Goal: Task Accomplishment & Management: Complete application form

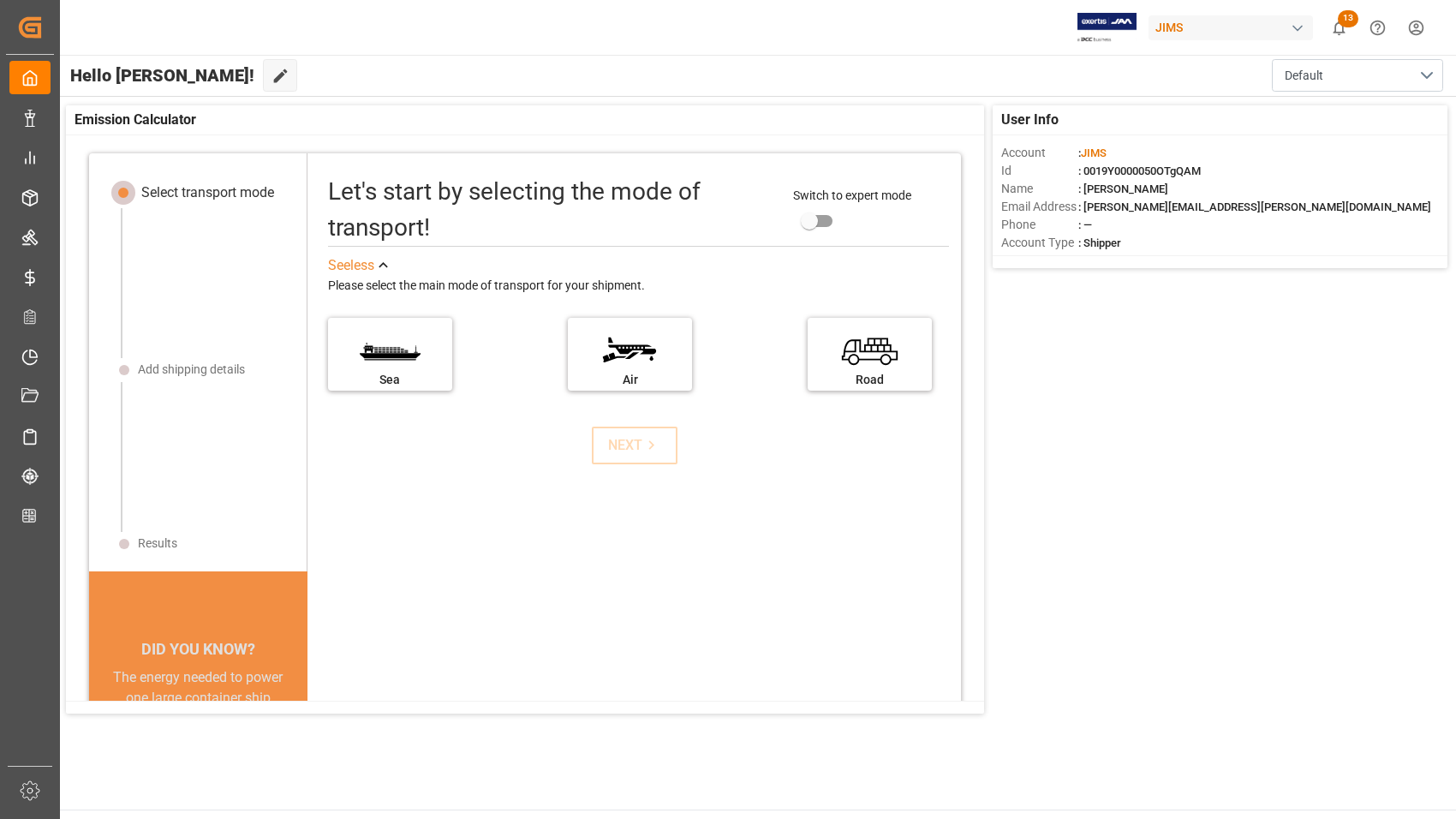
click at [388, 119] on div "Emission Calculator" at bounding box center [525, 121] width 918 height 30
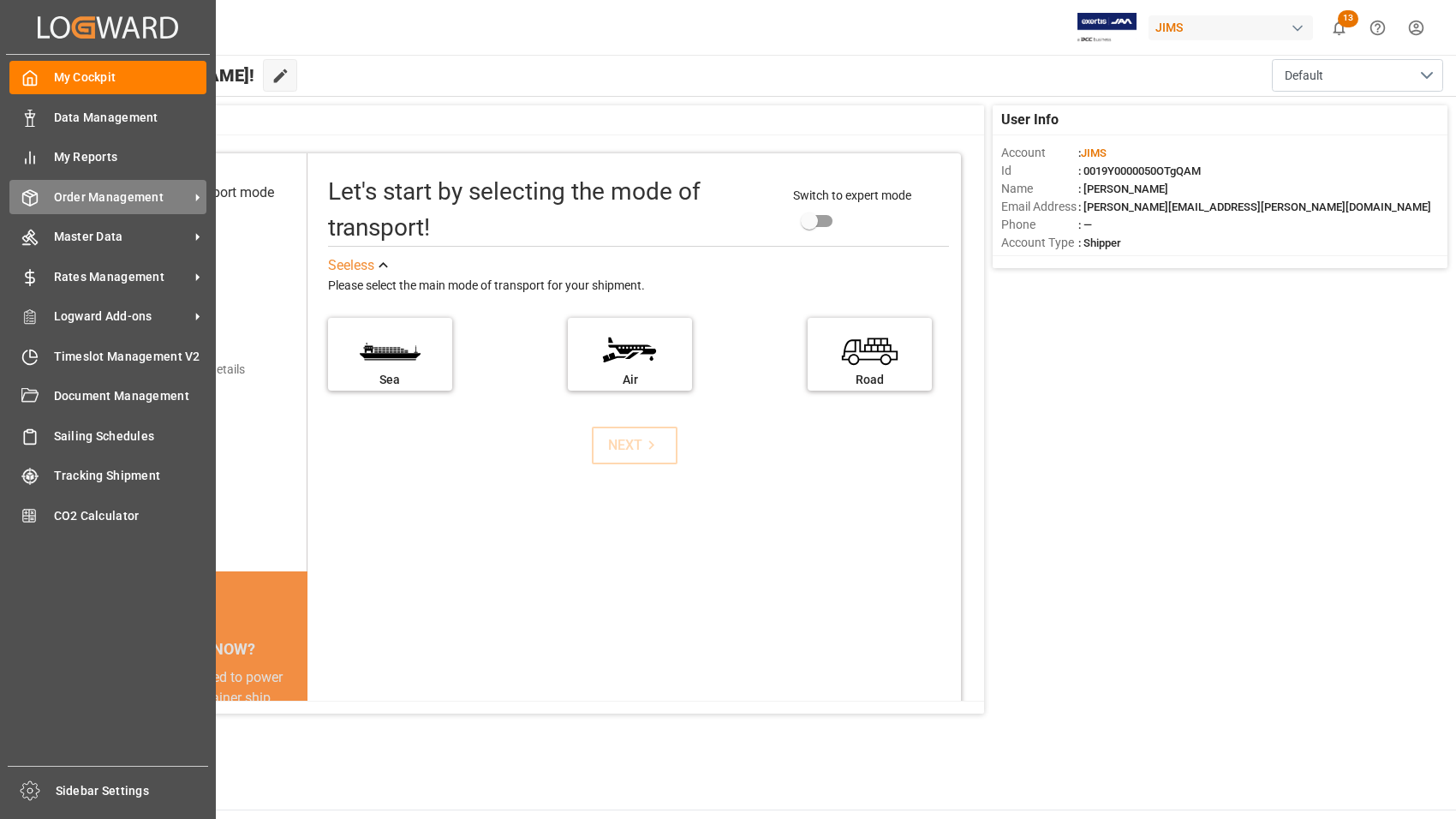
click at [113, 199] on span "Order Management" at bounding box center [121, 198] width 135 height 18
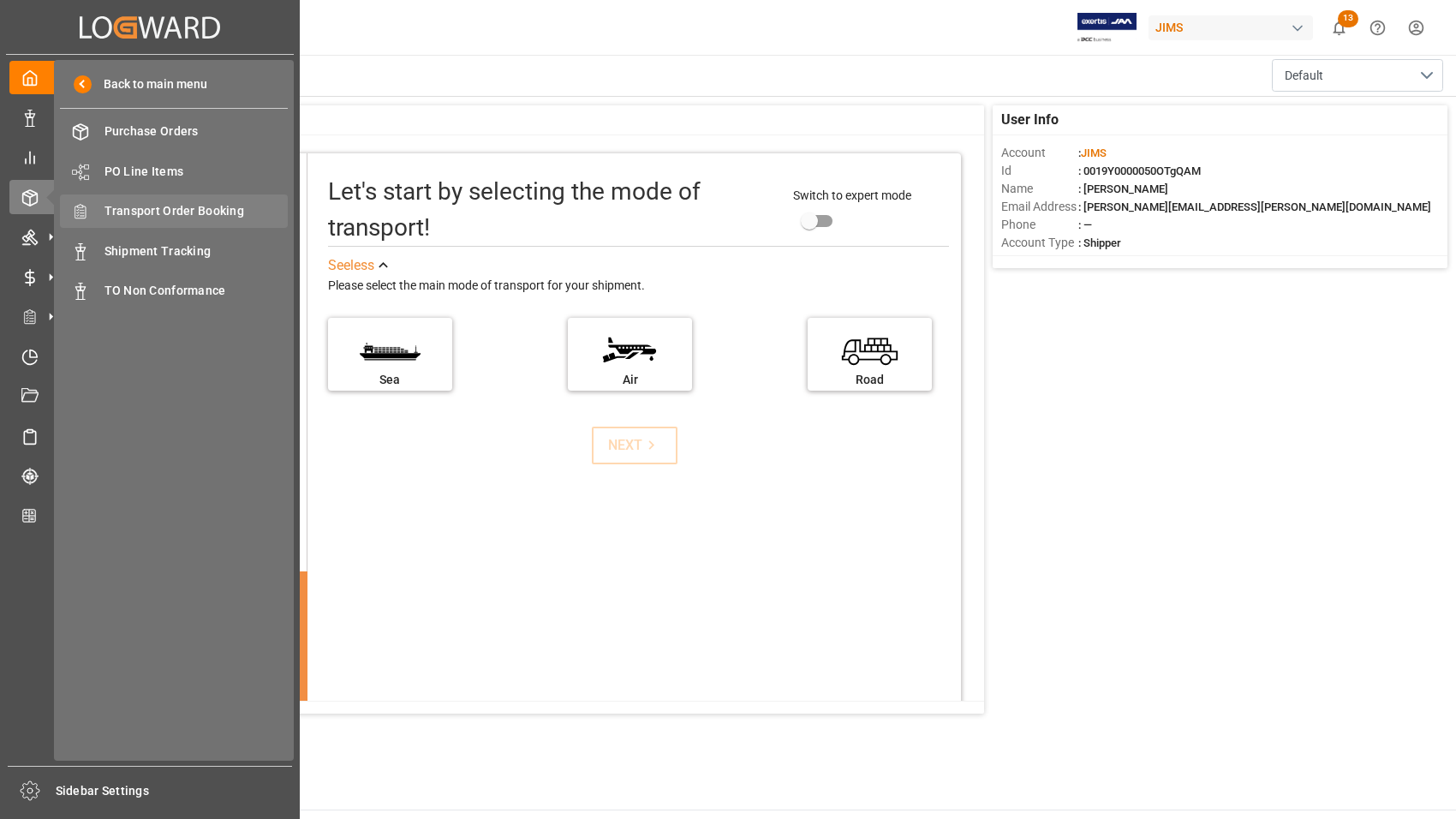
click at [157, 210] on span "Transport Order Booking" at bounding box center [197, 211] width 184 height 18
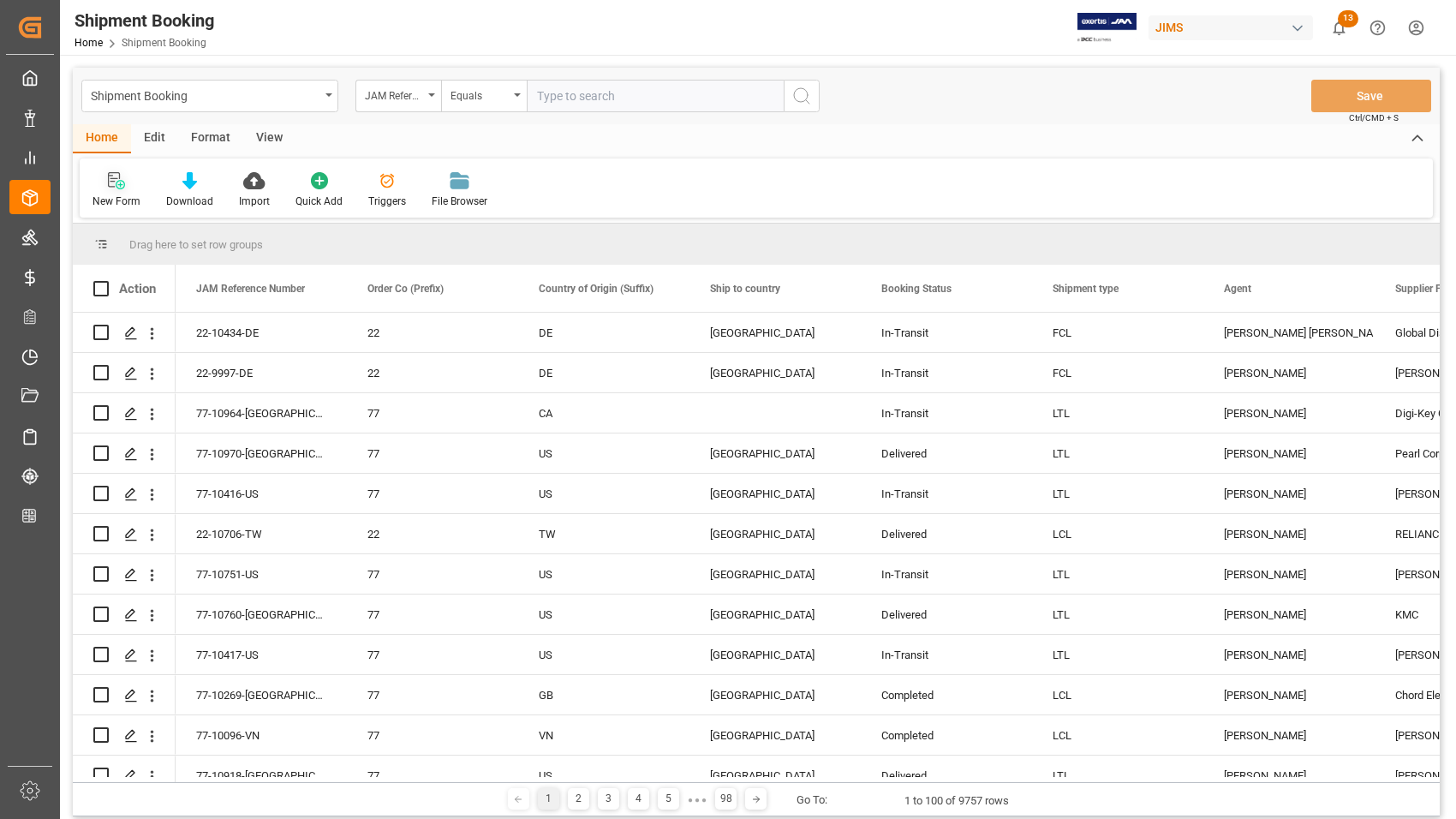
click at [117, 200] on div "New Form" at bounding box center [117, 202] width 48 height 16
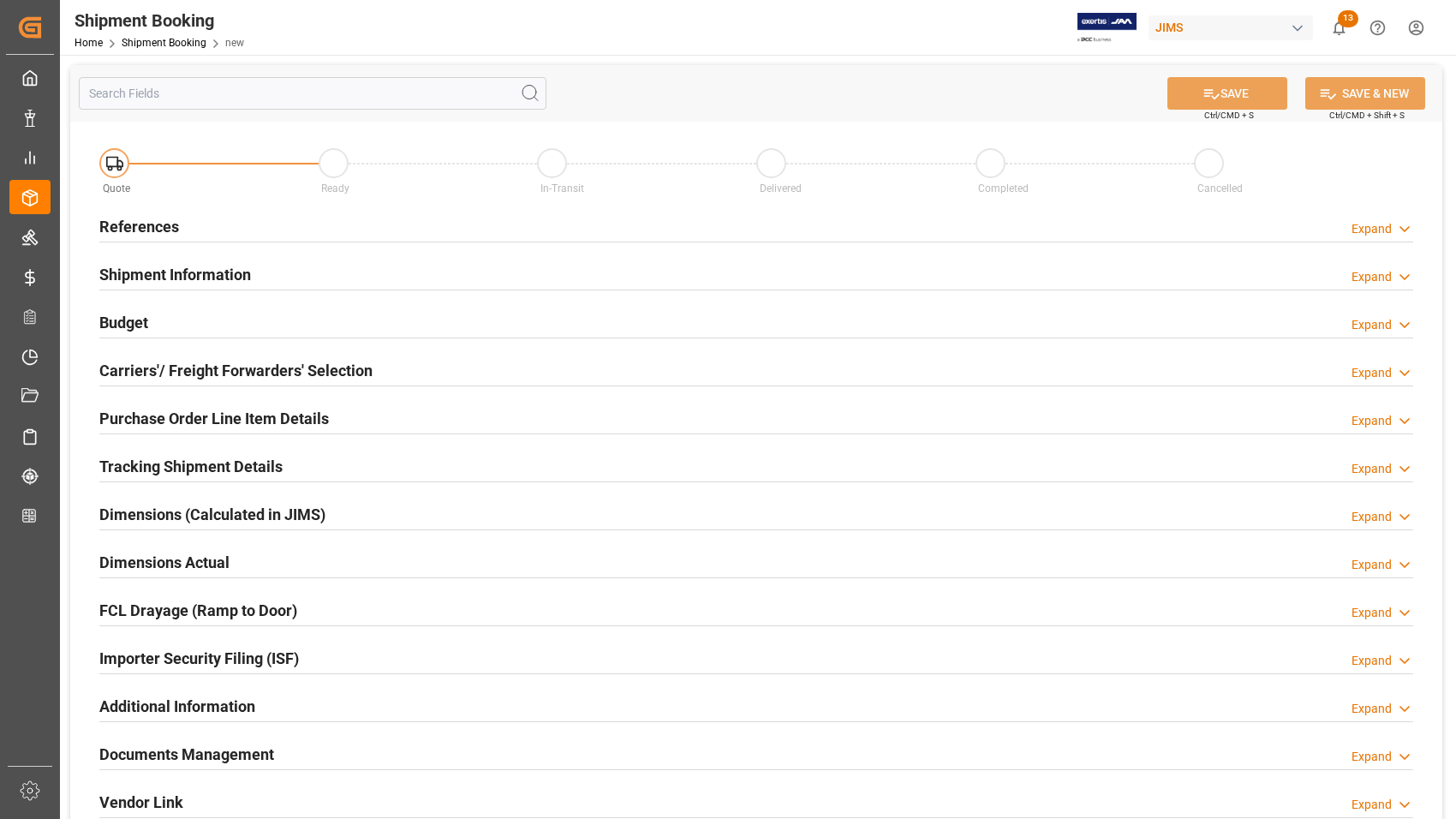
click at [164, 227] on h2 "References" at bounding box center [139, 226] width 80 height 23
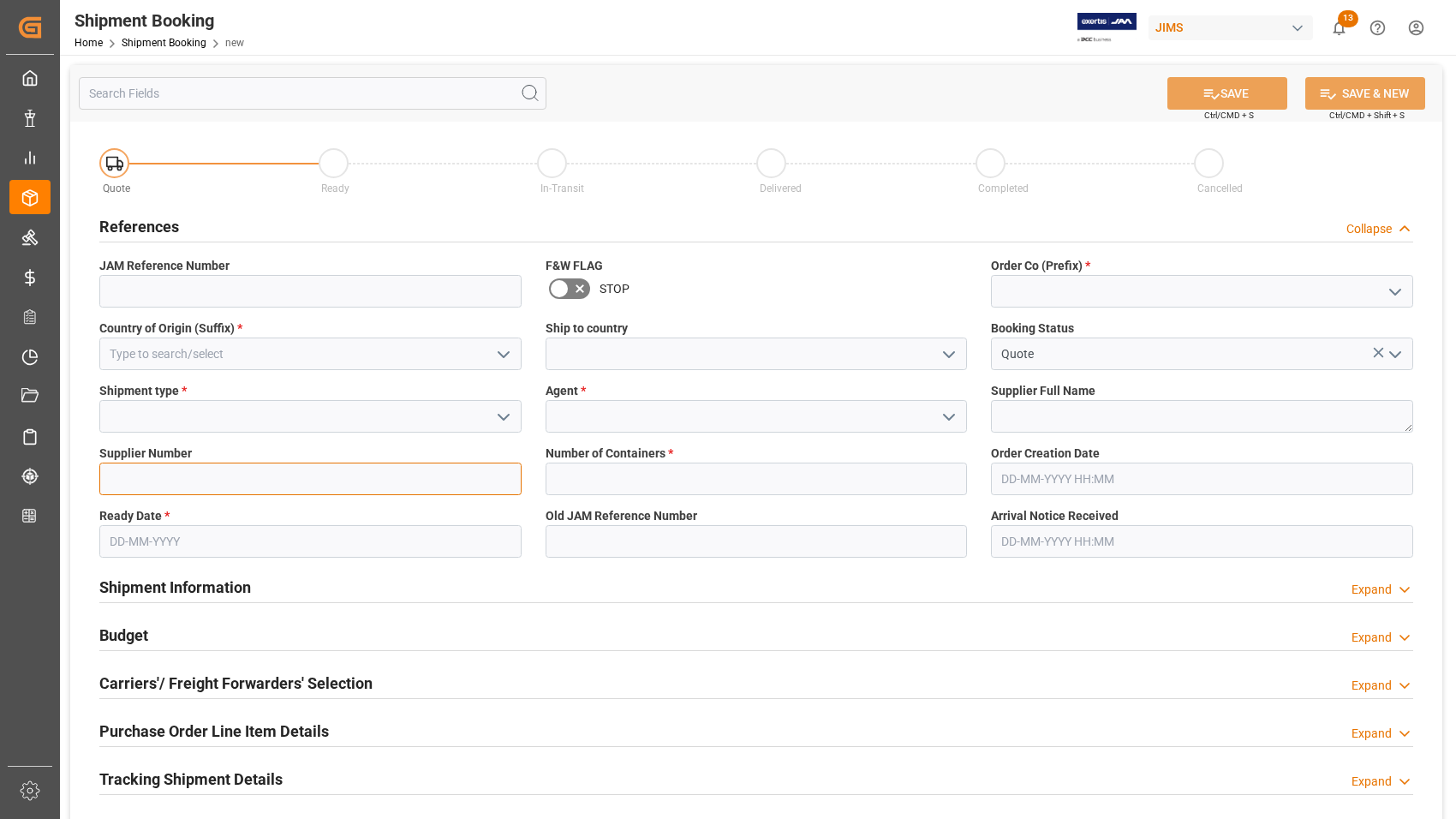
click at [143, 484] on input at bounding box center [310, 478] width 422 height 33
paste input "408556"
type input "408556"
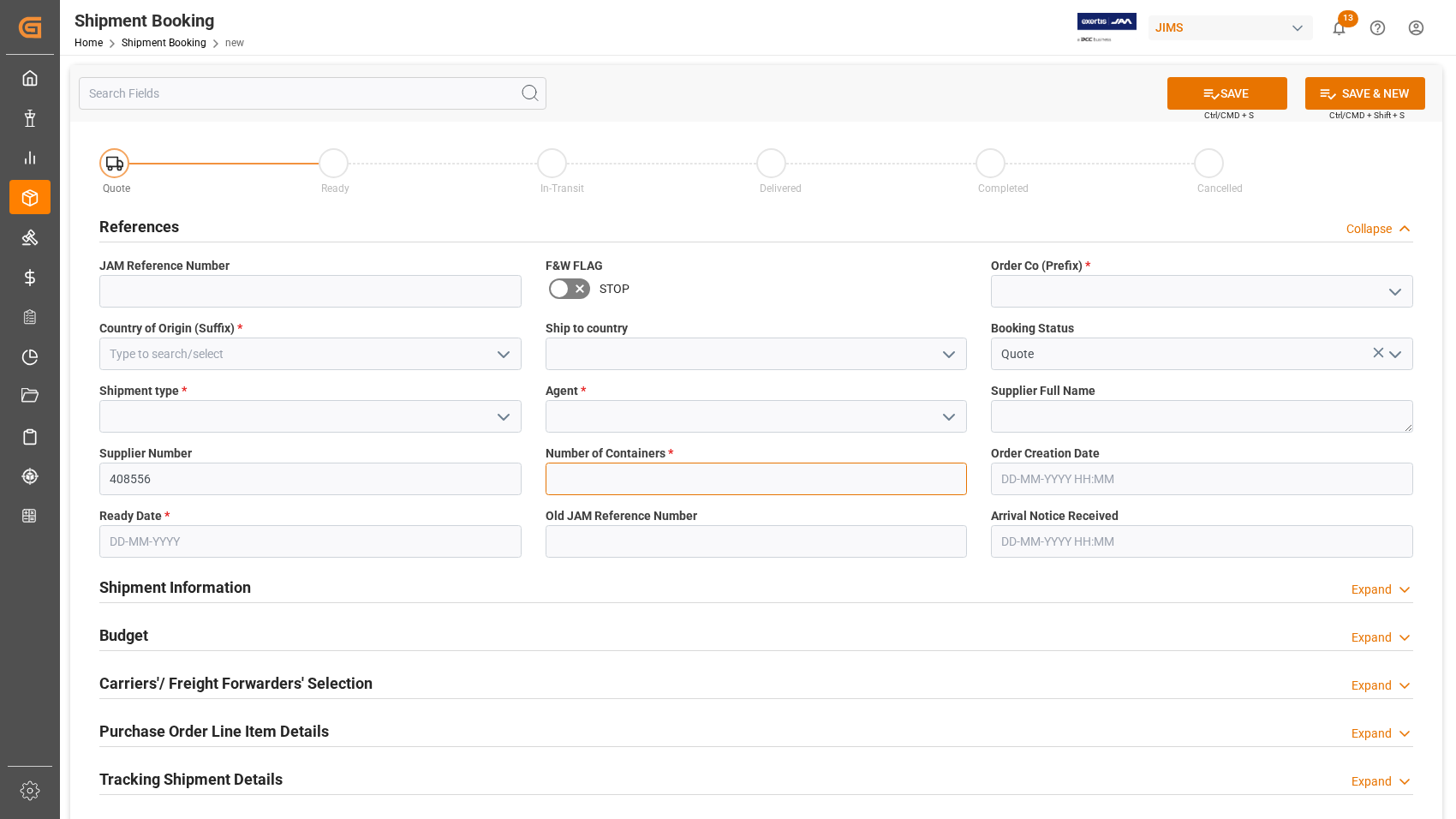
click at [665, 473] on input "text" at bounding box center [756, 478] width 422 height 33
type input "0"
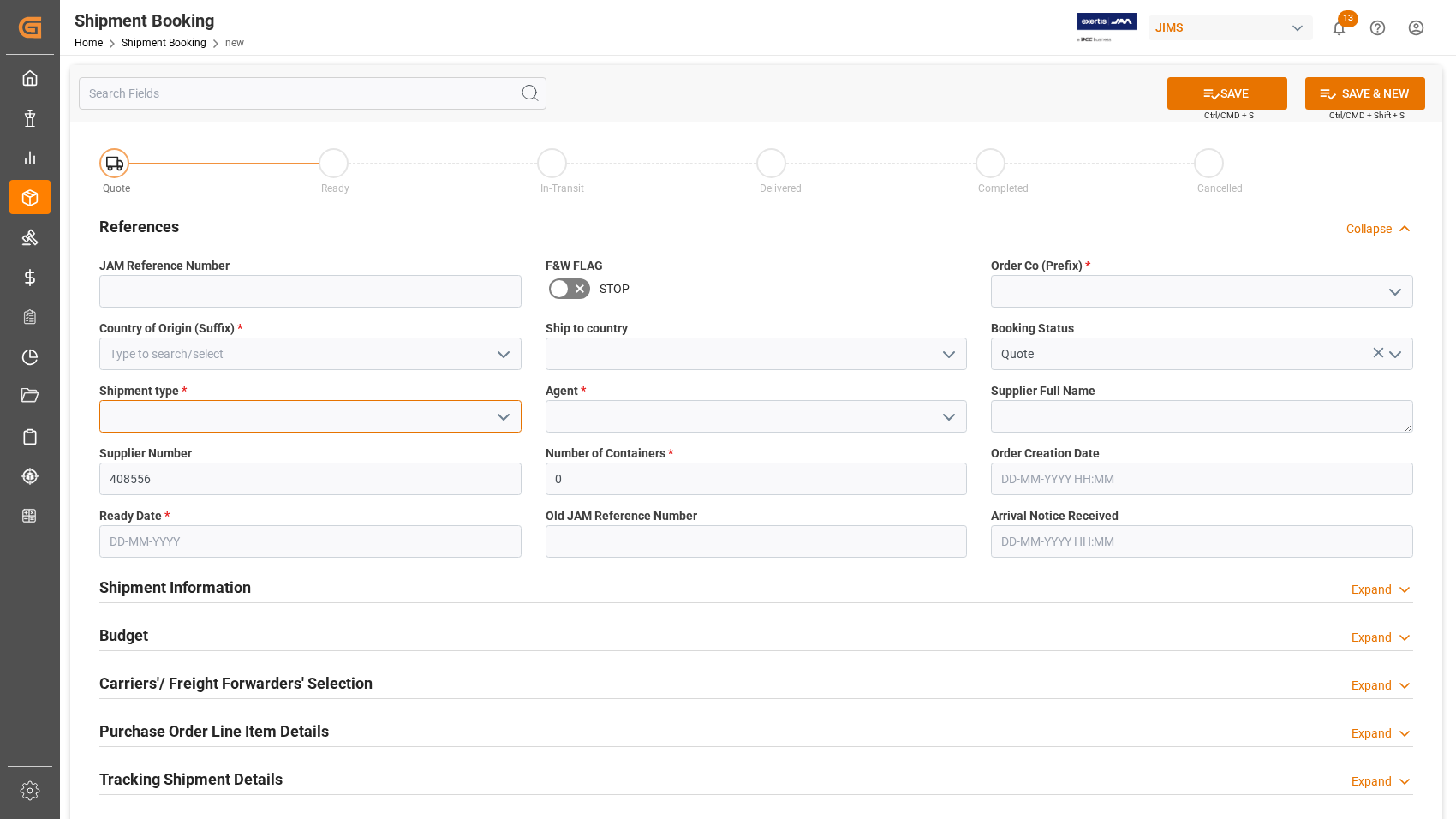
click at [344, 418] on input at bounding box center [310, 416] width 422 height 33
click at [506, 409] on icon "open menu" at bounding box center [503, 417] width 21 height 21
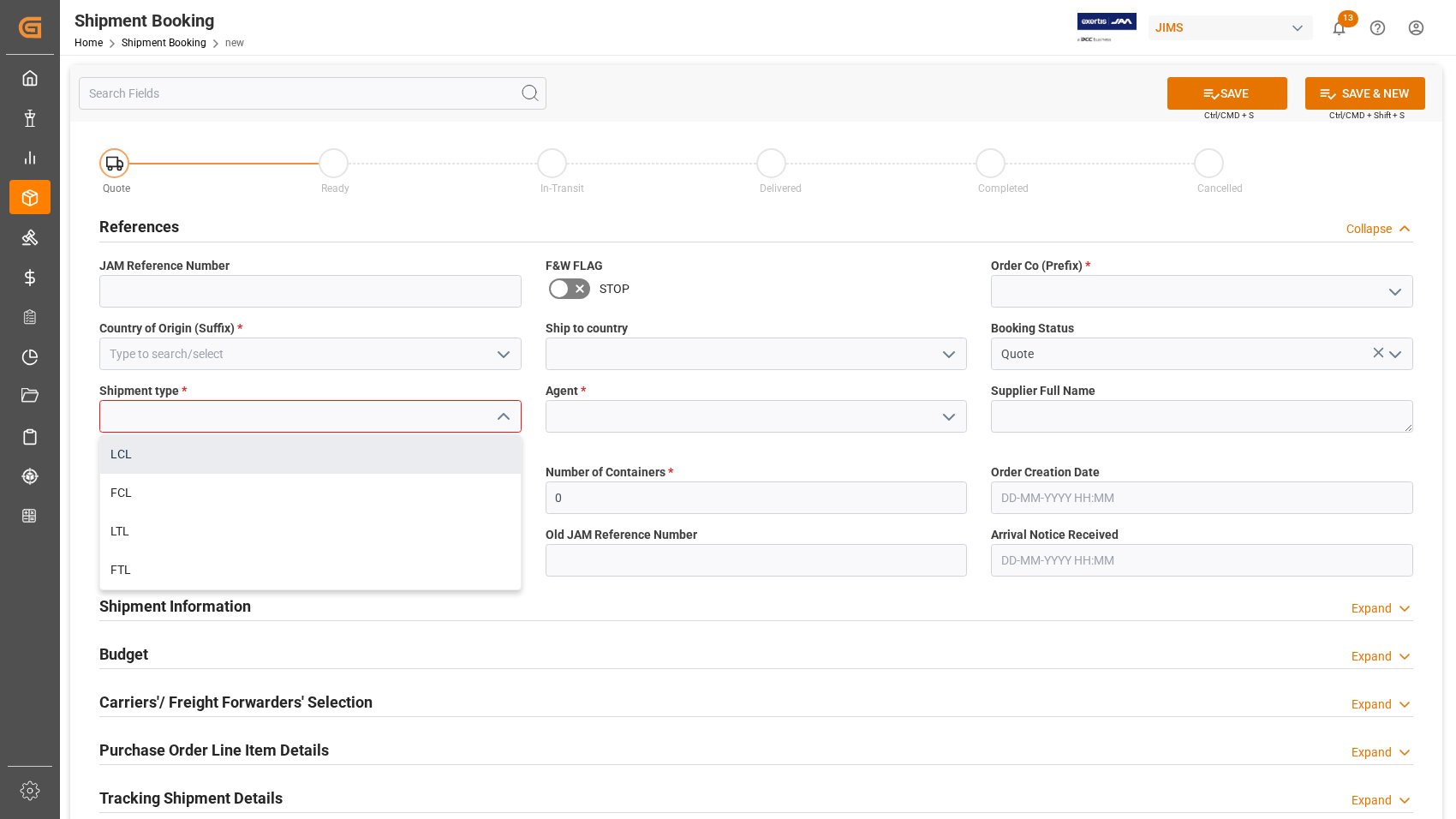
click at [184, 454] on div "LCL" at bounding box center [310, 453] width 421 height 39
type input "LCL"
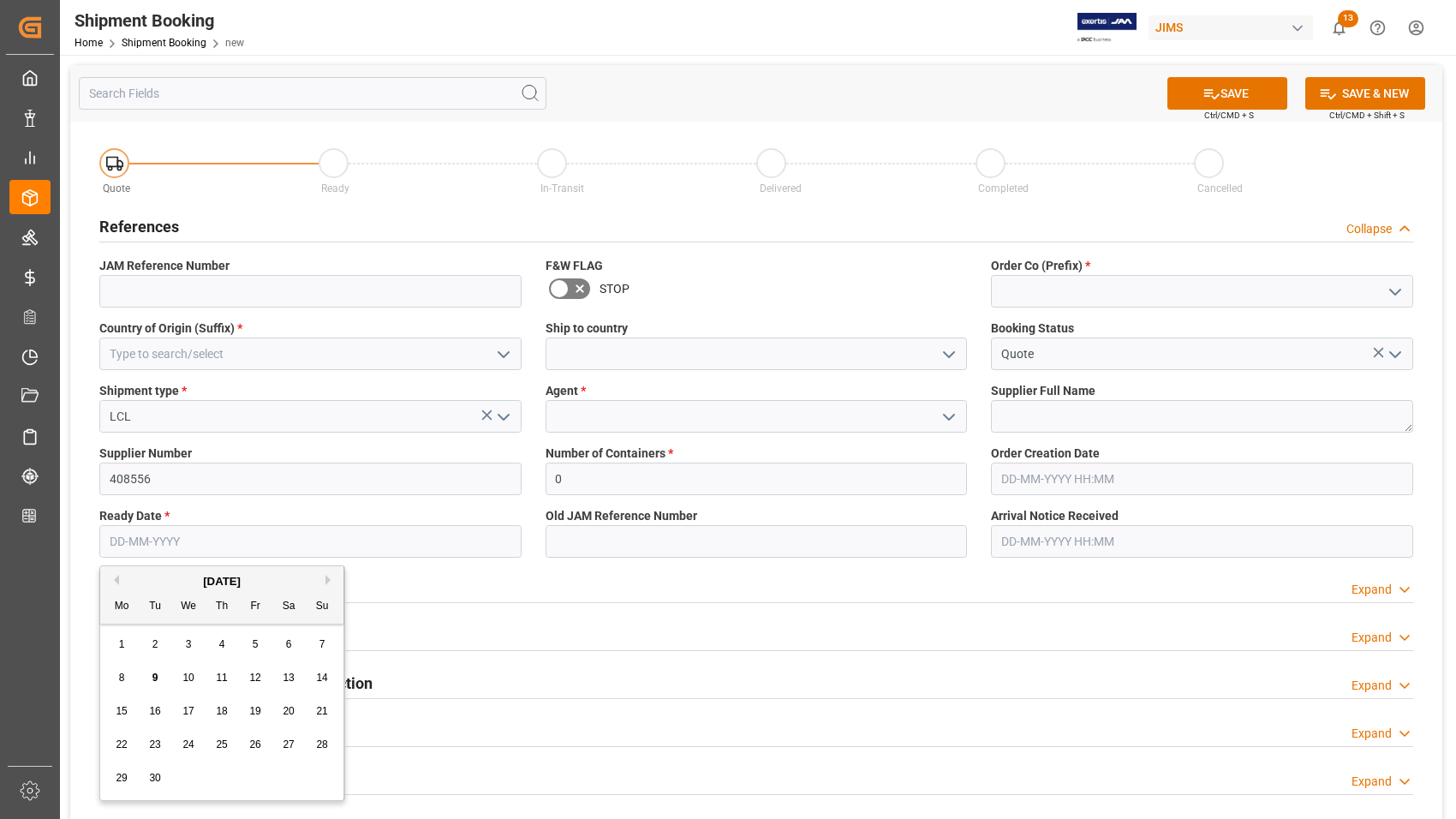
click at [184, 542] on input "text" at bounding box center [310, 540] width 422 height 33
click at [328, 578] on button "Next Month" at bounding box center [330, 580] width 10 height 10
click at [255, 645] on span "3" at bounding box center [256, 644] width 6 height 12
type input "[DATE]"
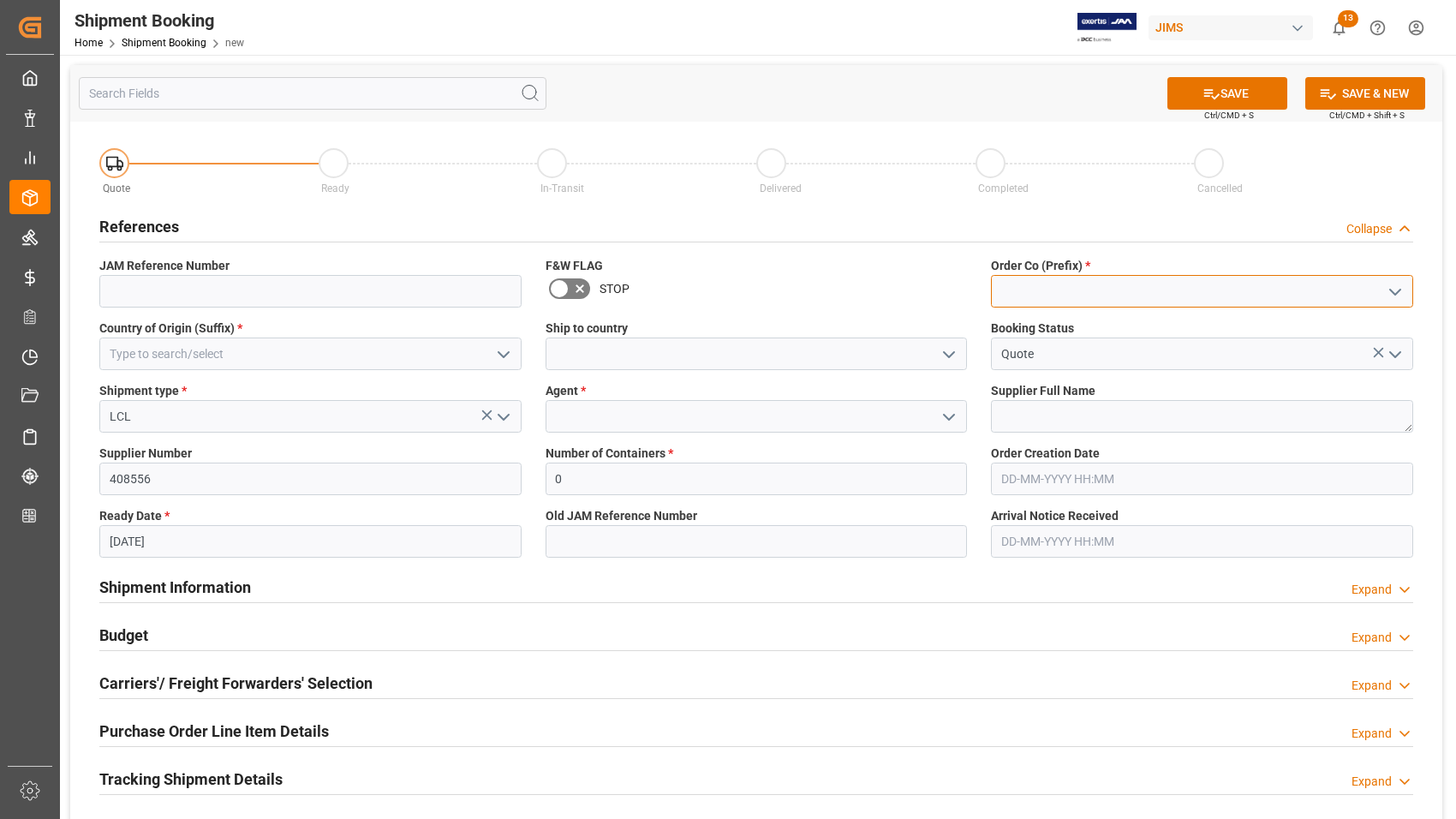
click at [1086, 297] on input at bounding box center [1201, 290] width 422 height 33
click at [1399, 293] on icon "open menu" at bounding box center [1395, 291] width 21 height 21
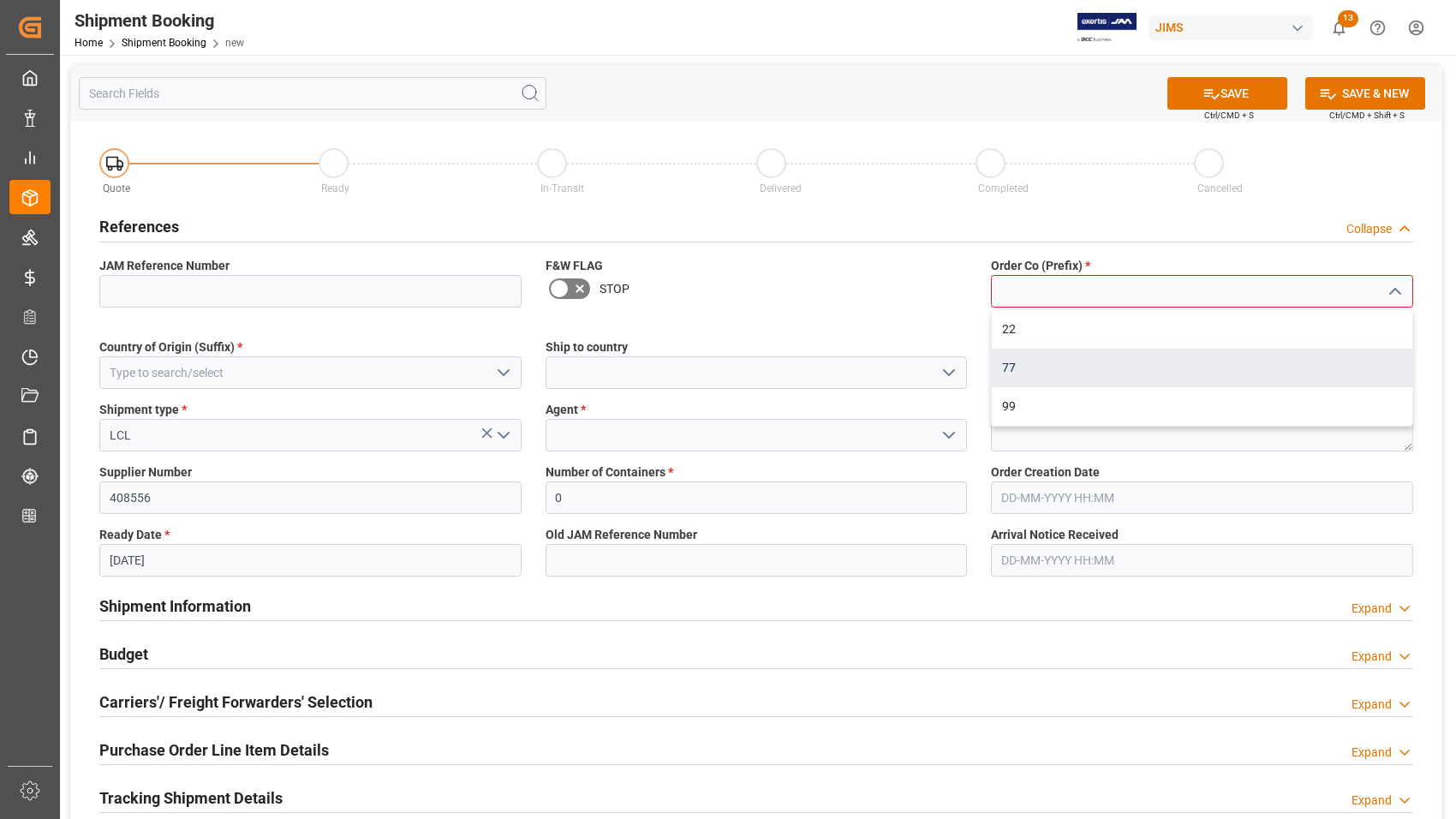
click at [1038, 369] on div "77" at bounding box center [1202, 368] width 421 height 39
type input "77"
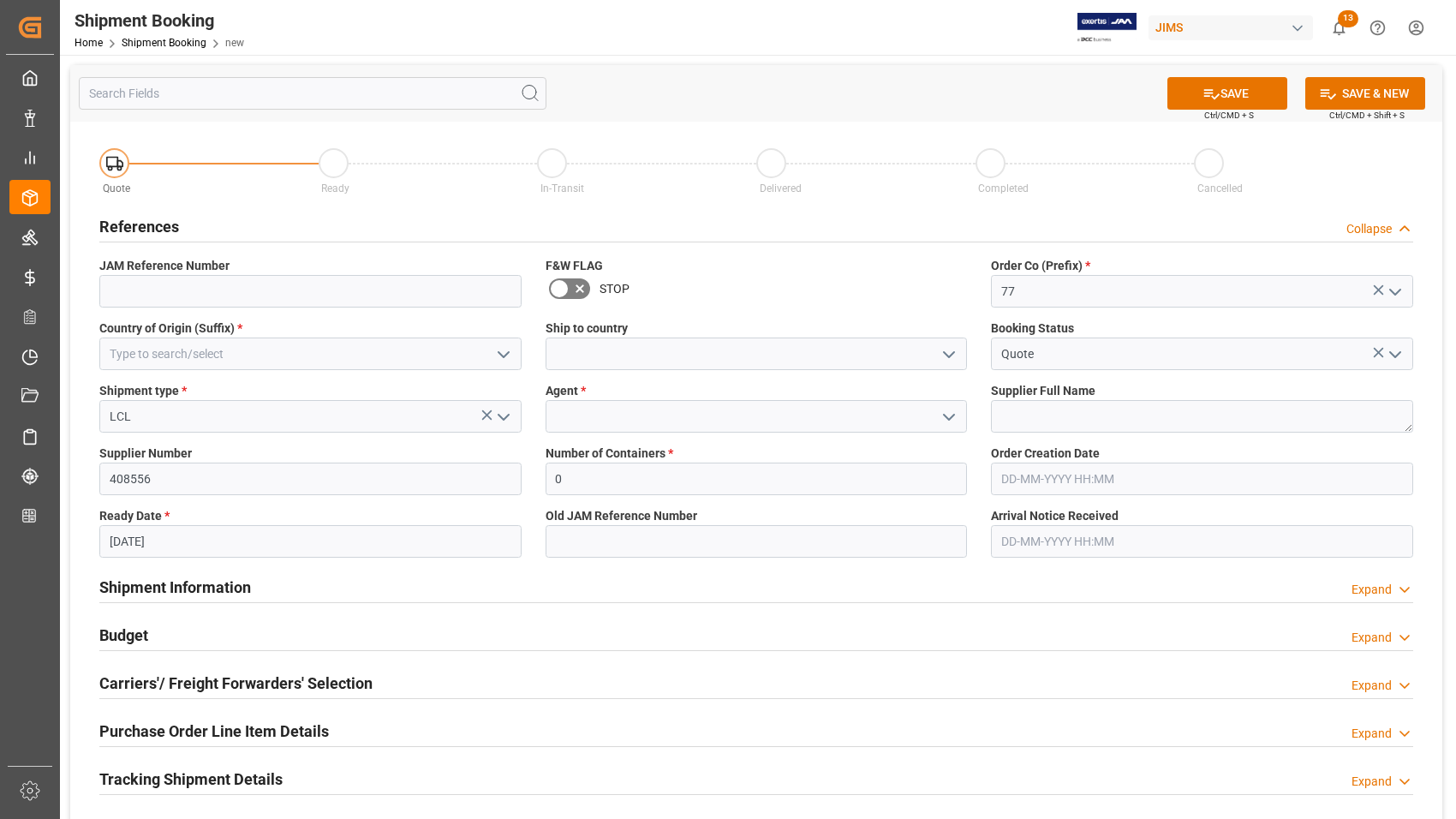
click at [499, 354] on icon "open menu" at bounding box center [503, 355] width 21 height 21
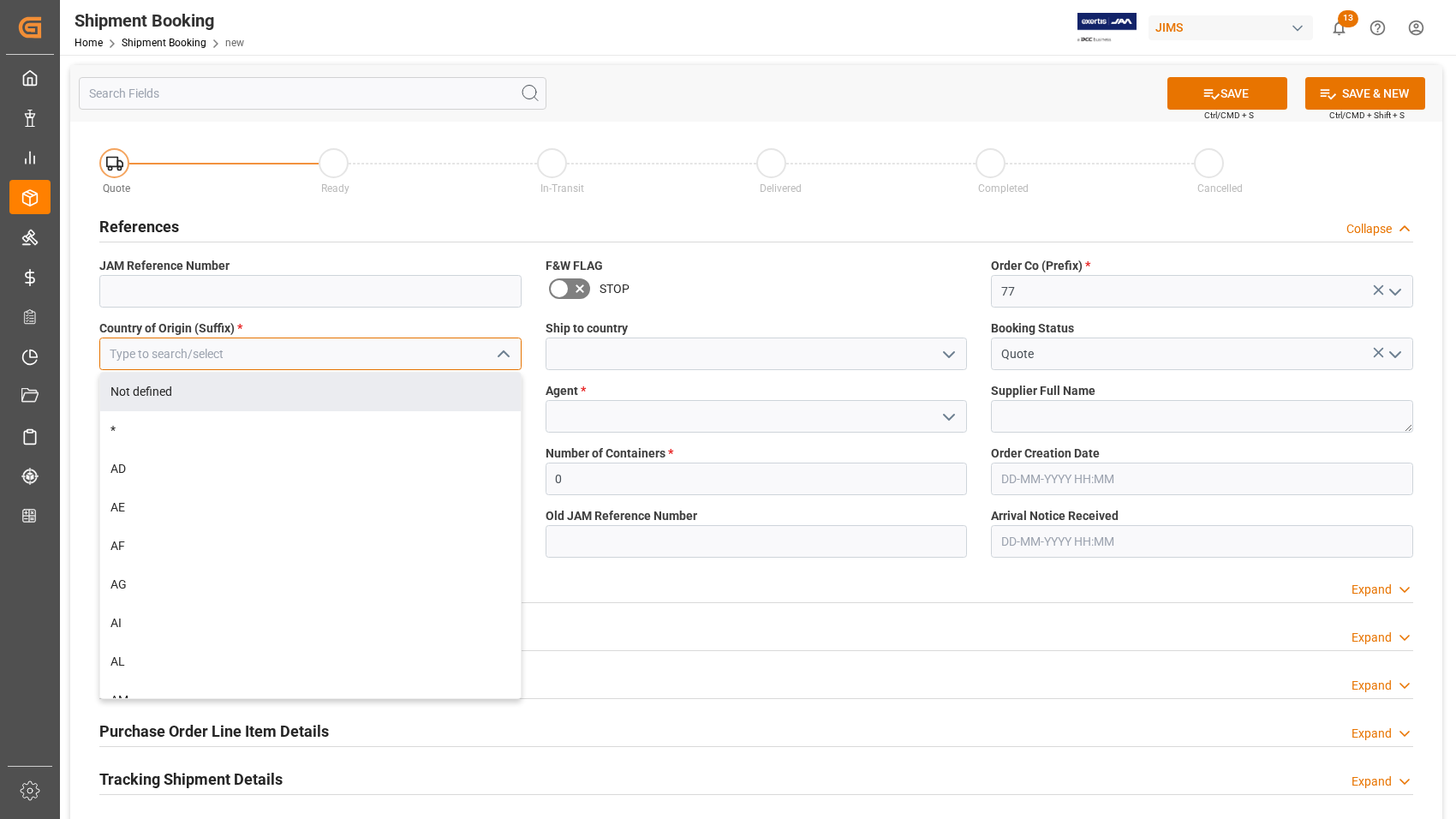
click at [321, 356] on input at bounding box center [310, 354] width 422 height 33
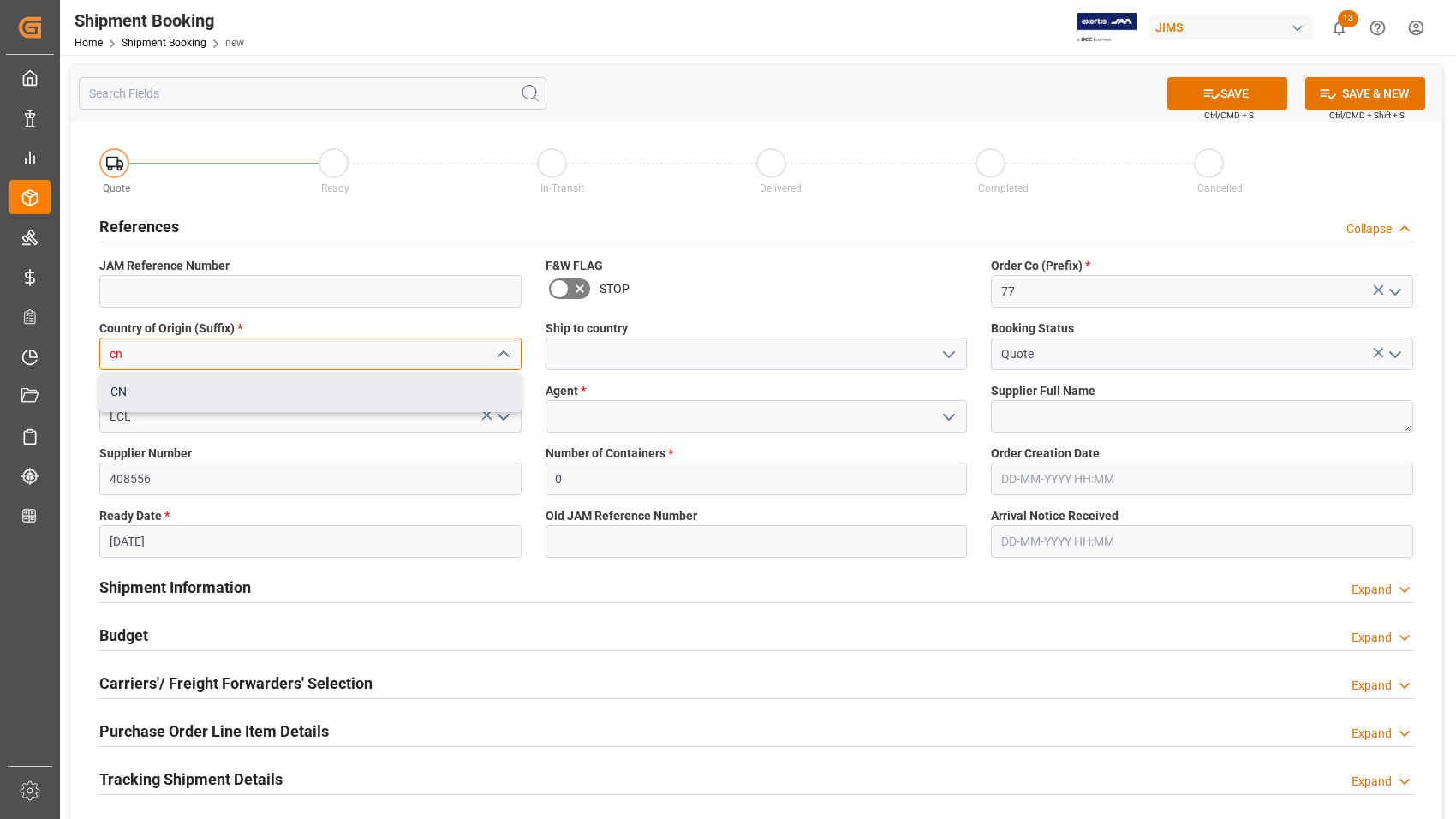
click at [289, 395] on div "CN" at bounding box center [310, 391] width 421 height 39
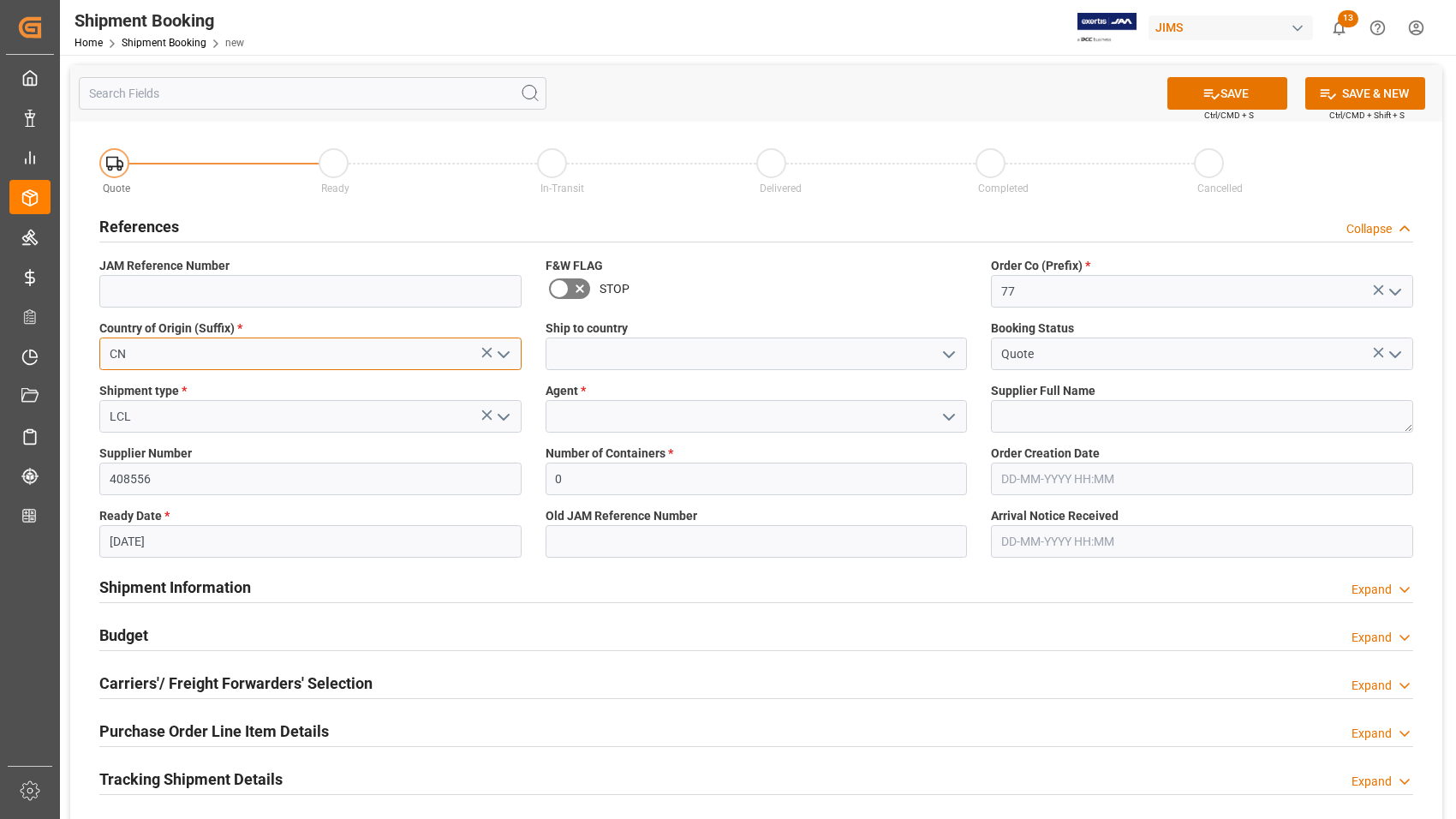
type input "CN"
click at [713, 353] on input at bounding box center [756, 354] width 422 height 33
click at [949, 347] on icon "open menu" at bounding box center [948, 355] width 21 height 21
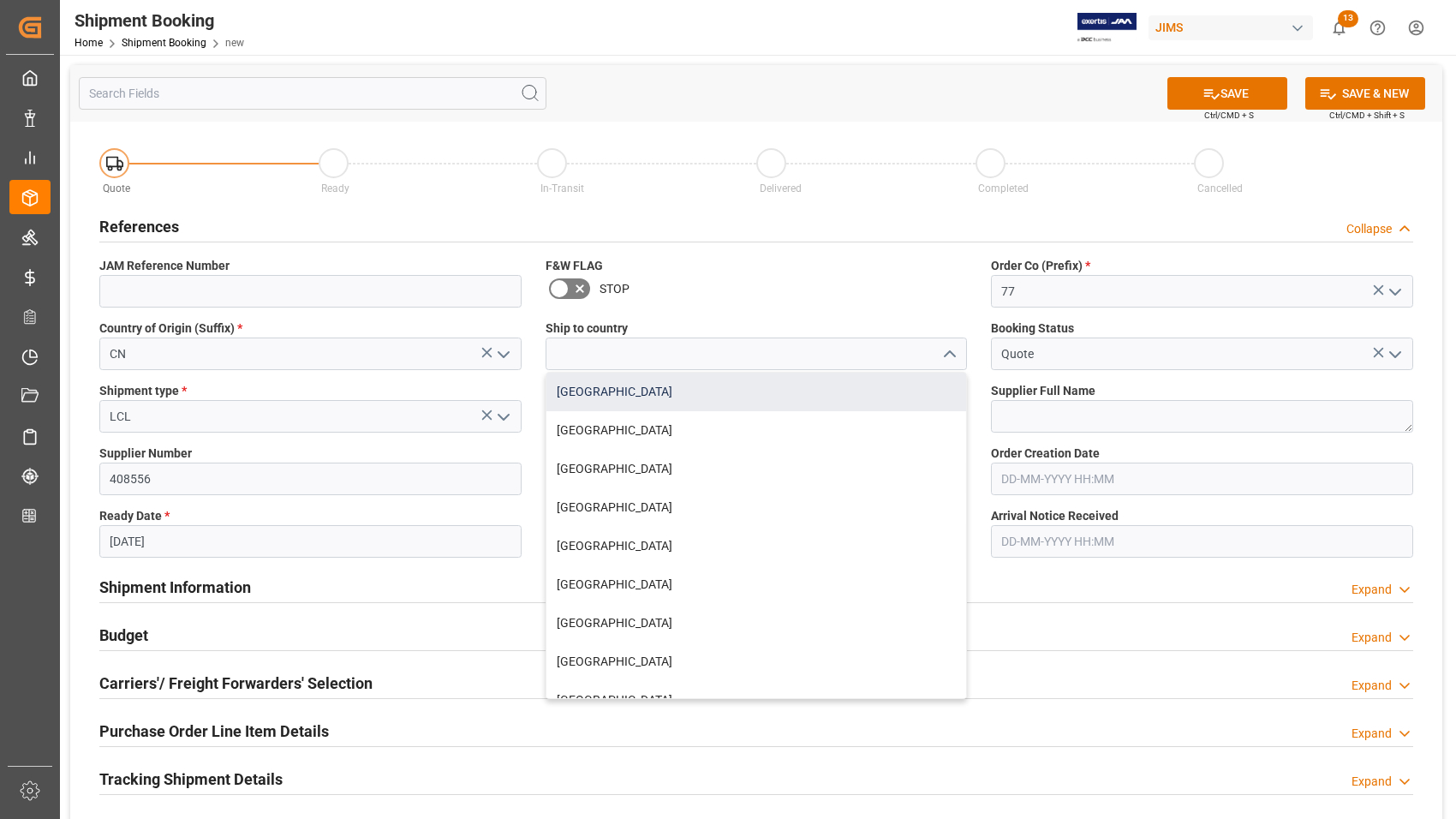
click at [627, 392] on div "[GEOGRAPHIC_DATA]" at bounding box center [757, 391] width 421 height 39
type input "[GEOGRAPHIC_DATA]"
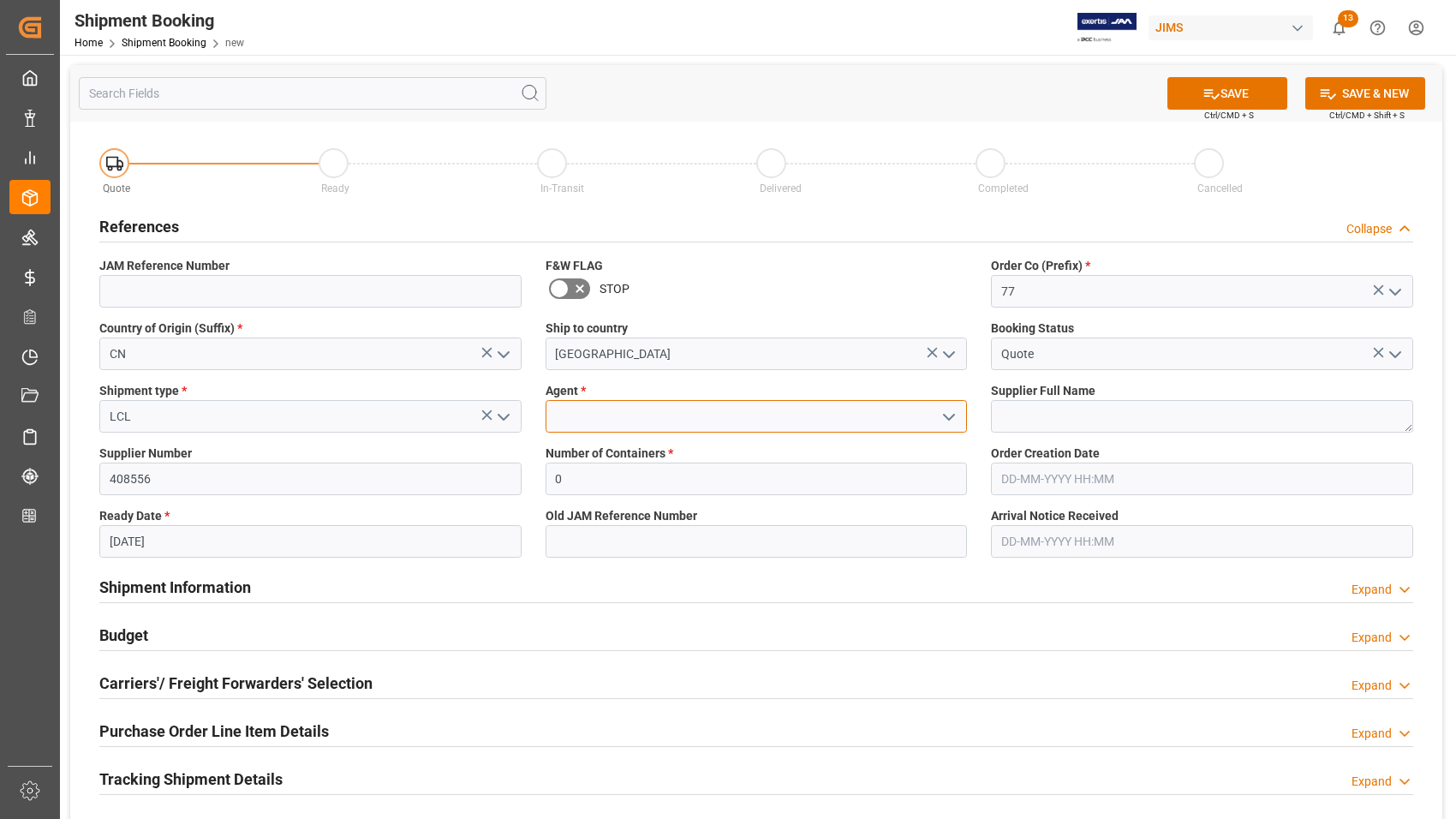
click at [724, 416] on input at bounding box center [756, 416] width 422 height 33
click at [961, 420] on input at bounding box center [756, 416] width 422 height 33
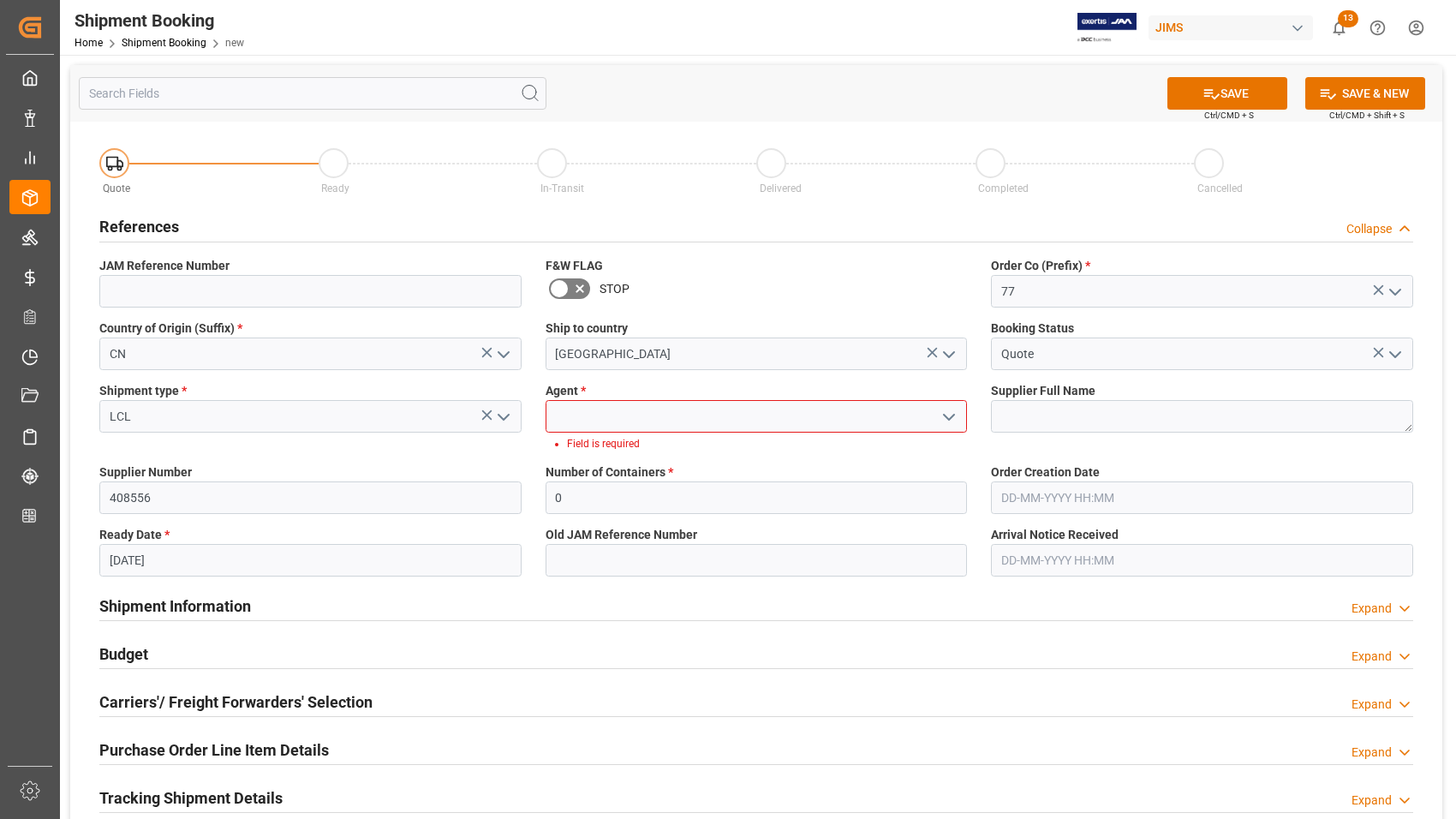
click at [952, 417] on icon "open menu" at bounding box center [948, 417] width 21 height 21
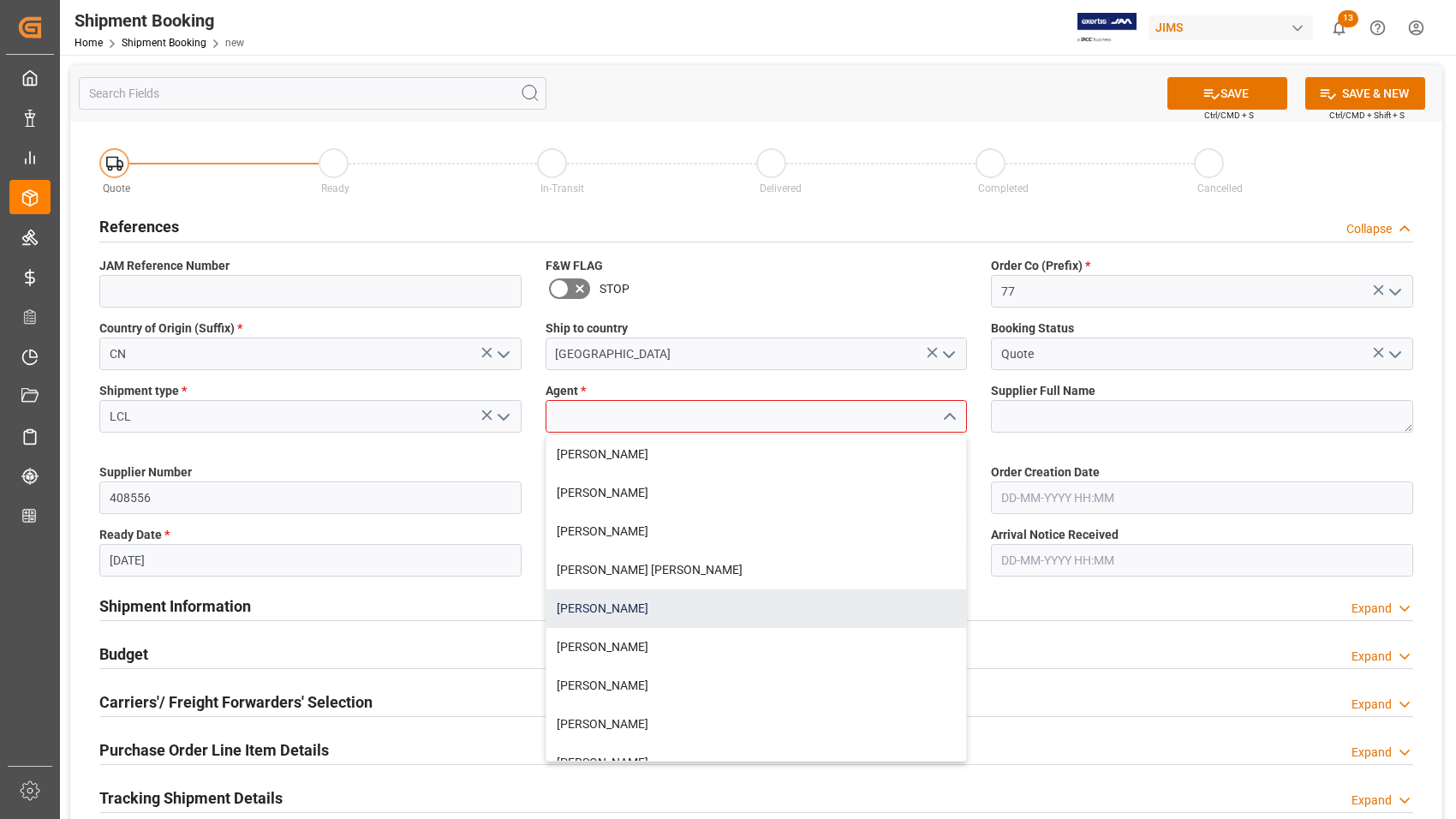
click at [715, 613] on div "[PERSON_NAME]" at bounding box center [757, 609] width 421 height 39
type input "[PERSON_NAME]"
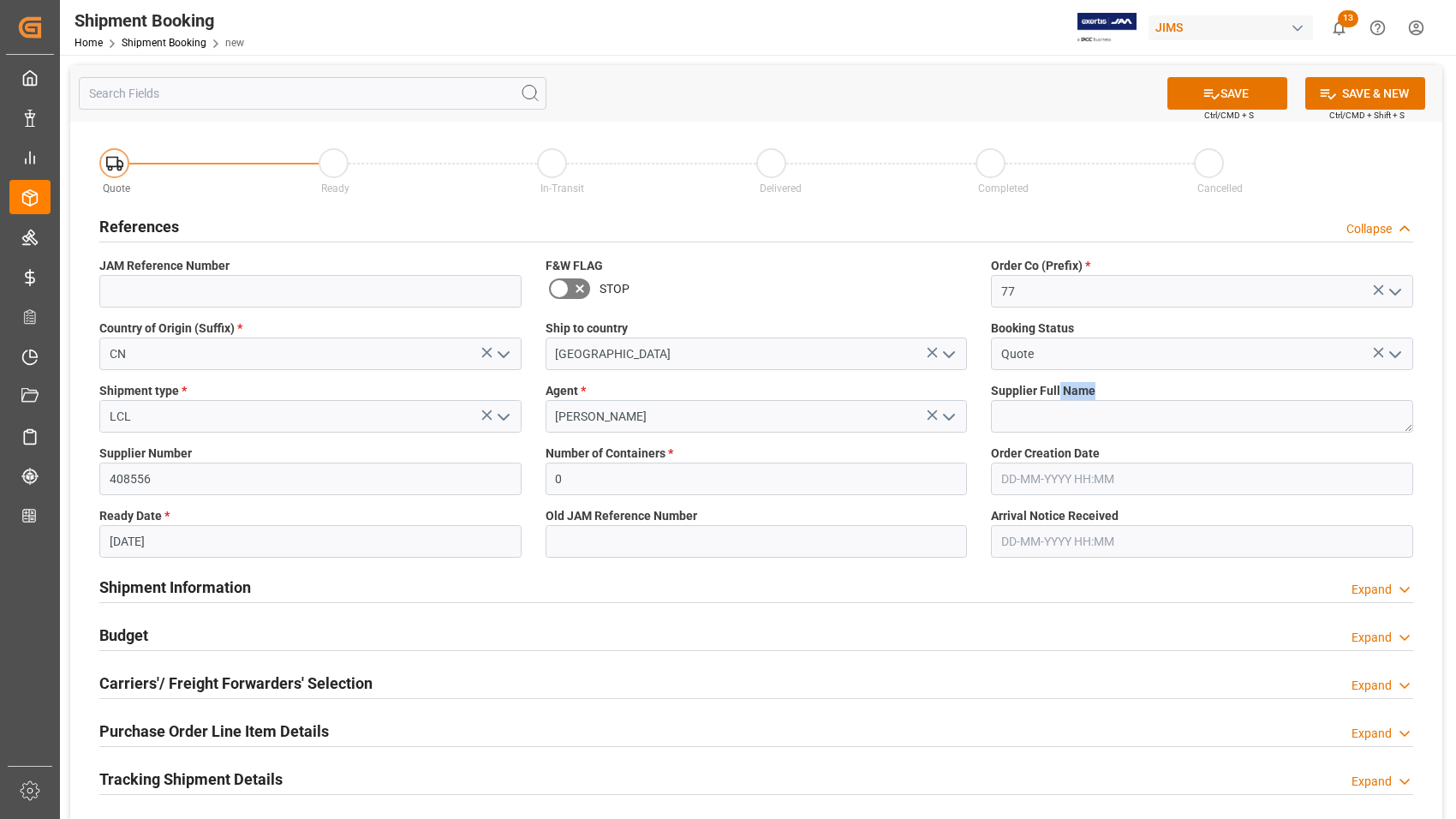
drag, startPoint x: 1060, startPoint y: 396, endPoint x: 1059, endPoint y: 404, distance: 8.1
click at [1059, 403] on div "Supplier Full Name" at bounding box center [1202, 407] width 446 height 62
click at [1059, 414] on textarea at bounding box center [1201, 416] width 422 height 33
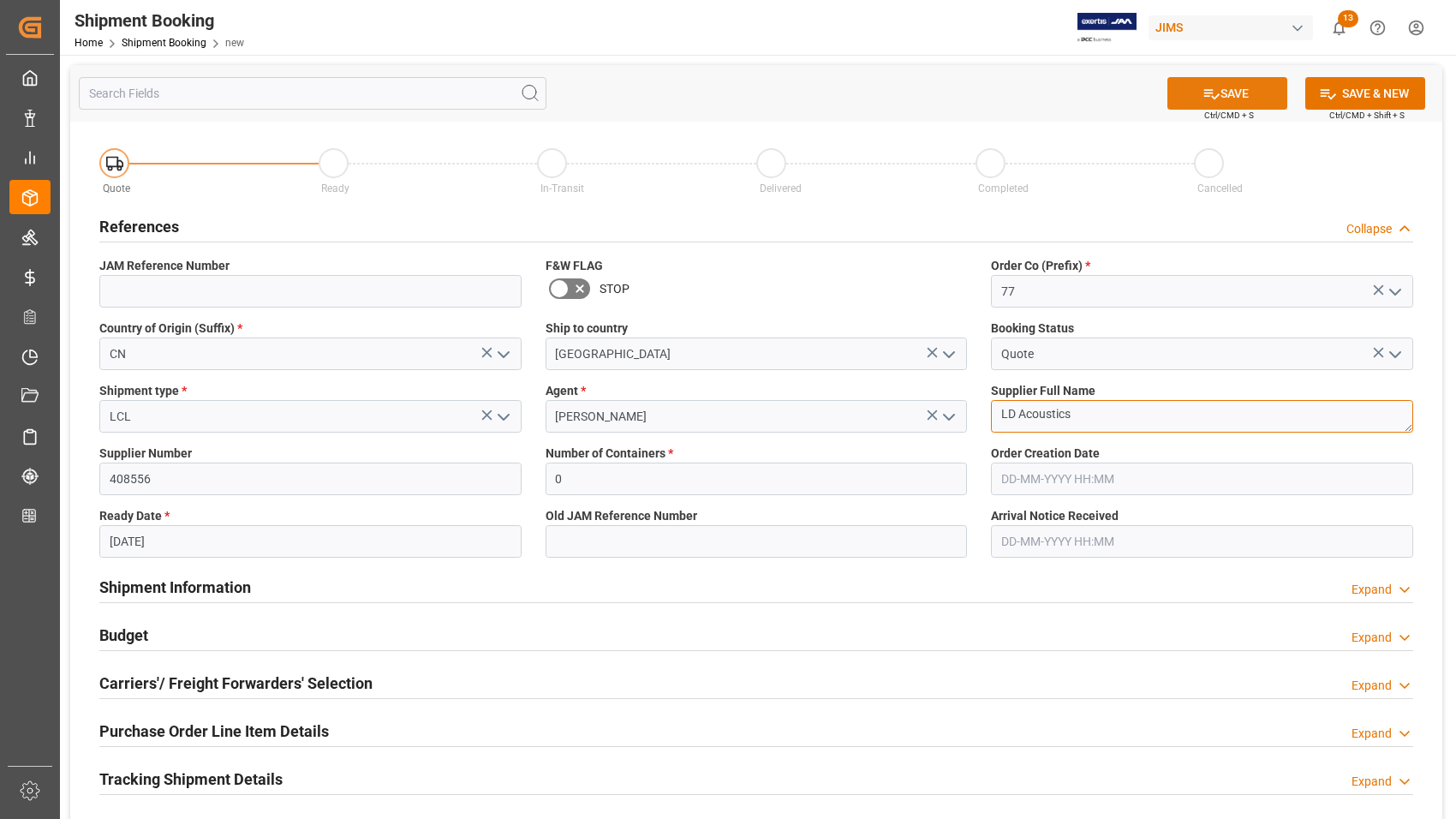
type textarea "LD Acoustics"
click at [1190, 92] on button "SAVE" at bounding box center [1227, 93] width 120 height 33
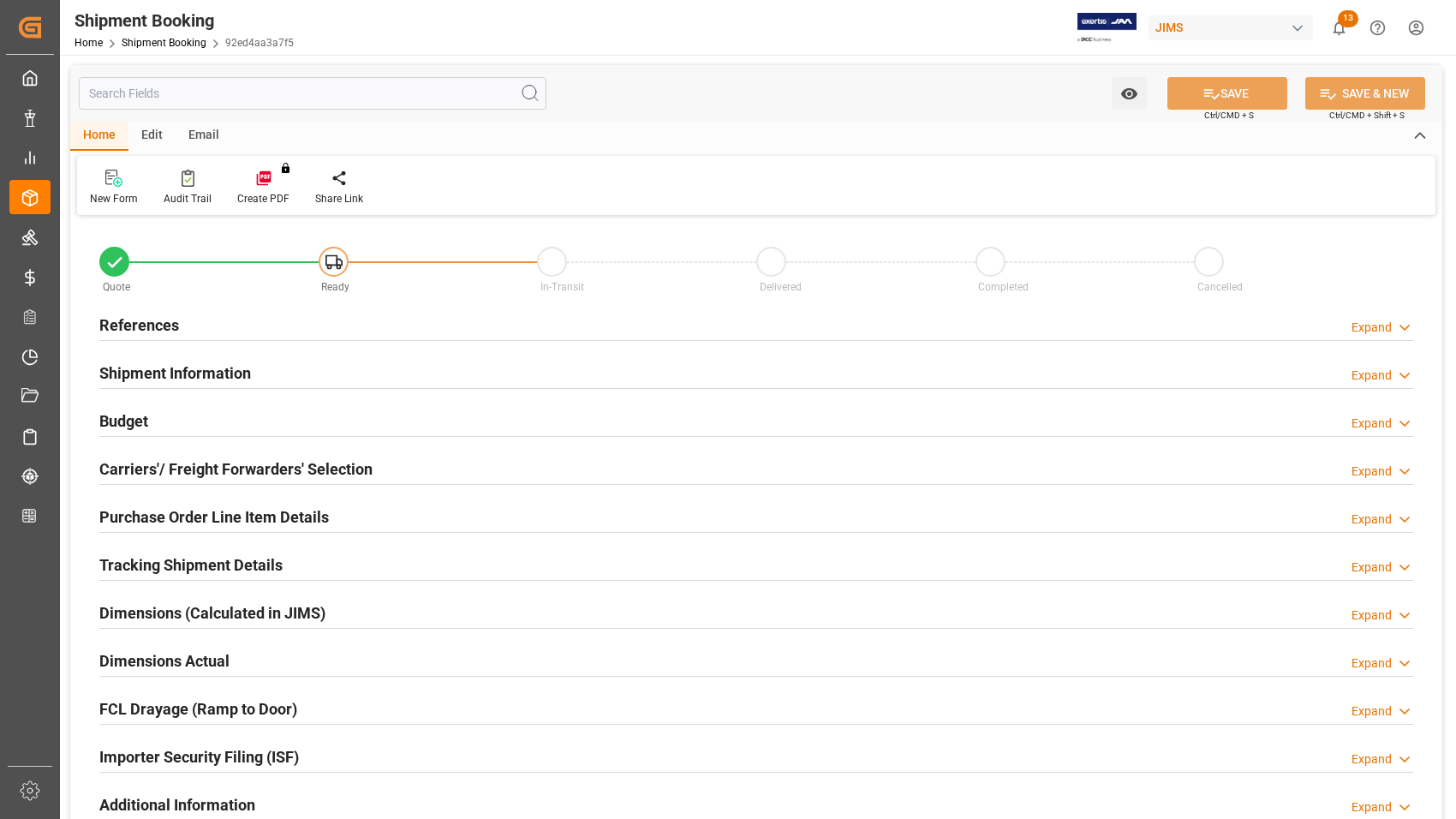
type input "0"
type input "[DATE]"
click at [147, 327] on h2 "References" at bounding box center [139, 324] width 80 height 23
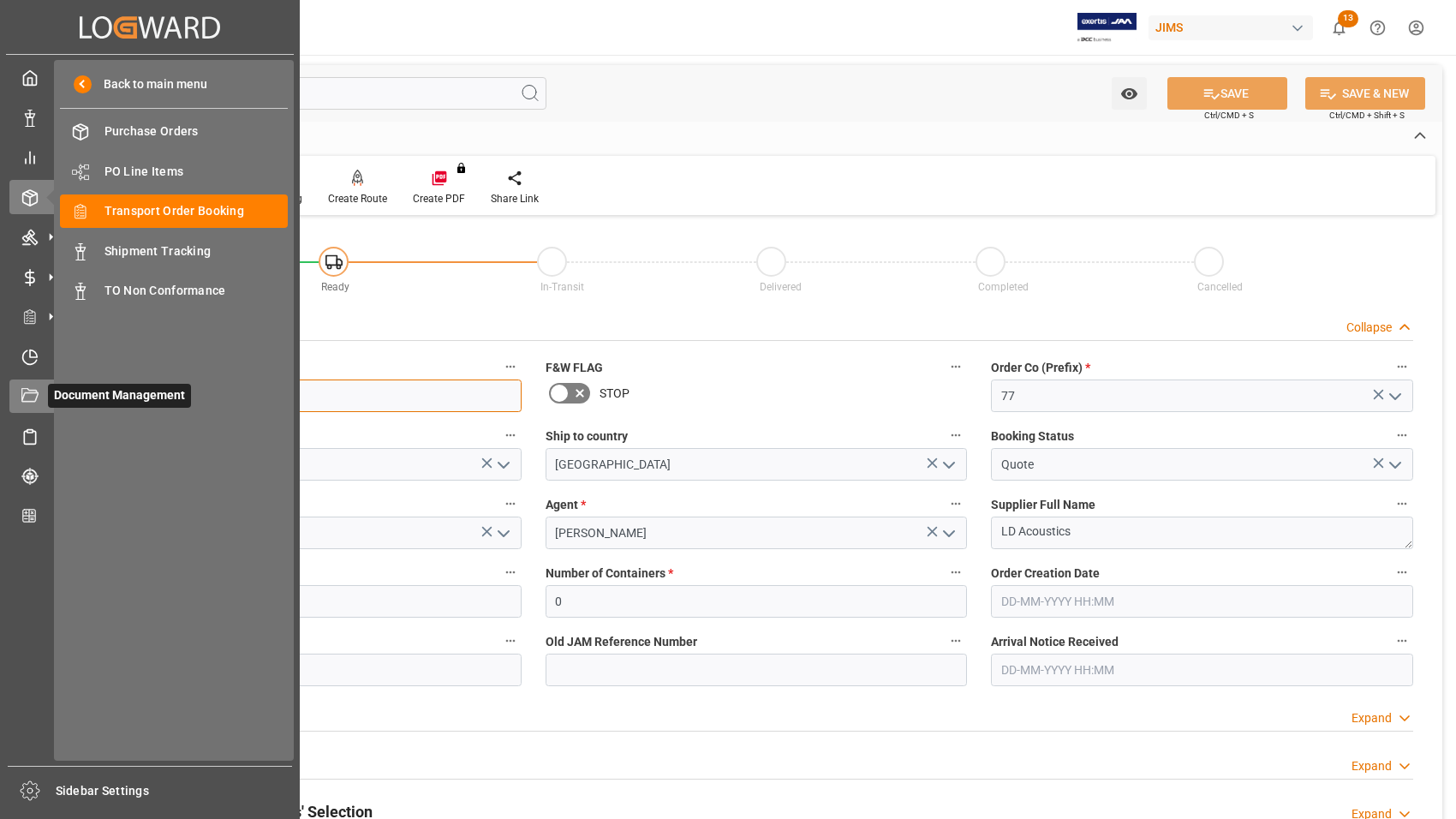
drag, startPoint x: 187, startPoint y: 388, endPoint x: 32, endPoint y: 396, distance: 155.2
click at [32, 396] on div "Created by potrace 1.15, written by [PERSON_NAME] [DATE]-[DATE] Created by potr…" at bounding box center [728, 409] width 1456 height 819
click at [147, 214] on span "Transport Order Booking" at bounding box center [197, 211] width 184 height 18
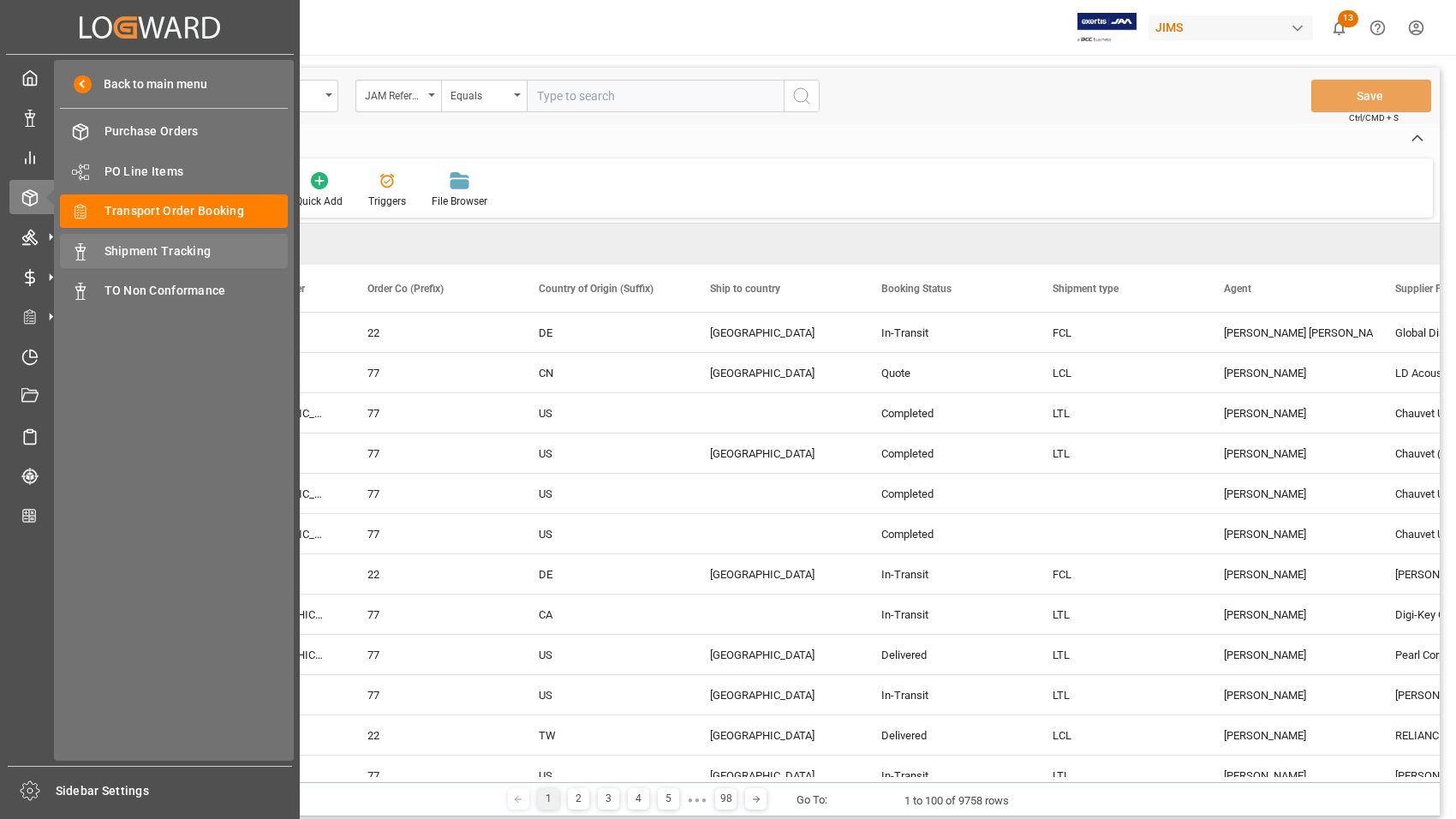
click at [126, 250] on span "Shipment Tracking" at bounding box center [197, 251] width 184 height 18
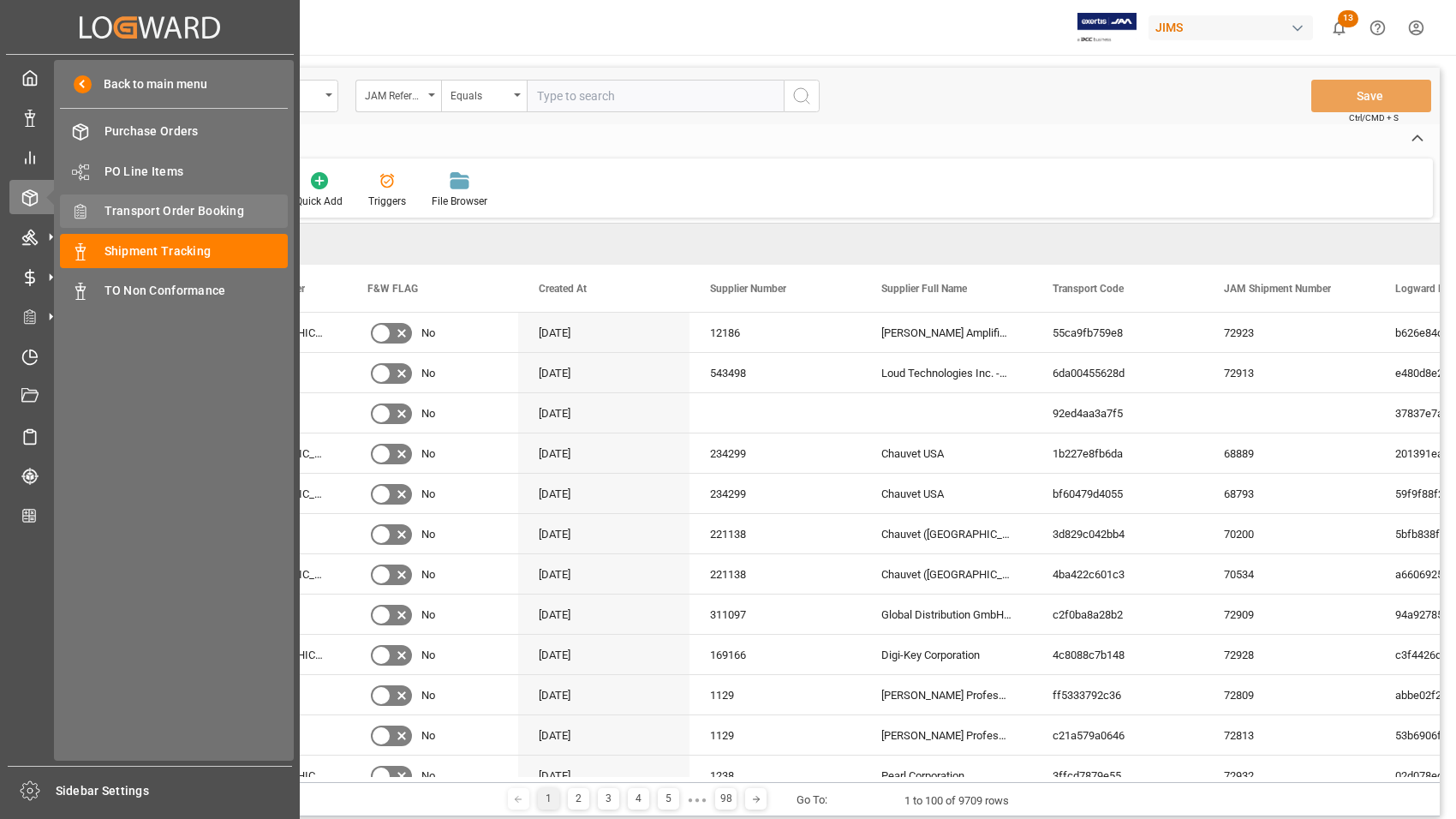
click at [121, 210] on span "Transport Order Booking" at bounding box center [197, 211] width 184 height 18
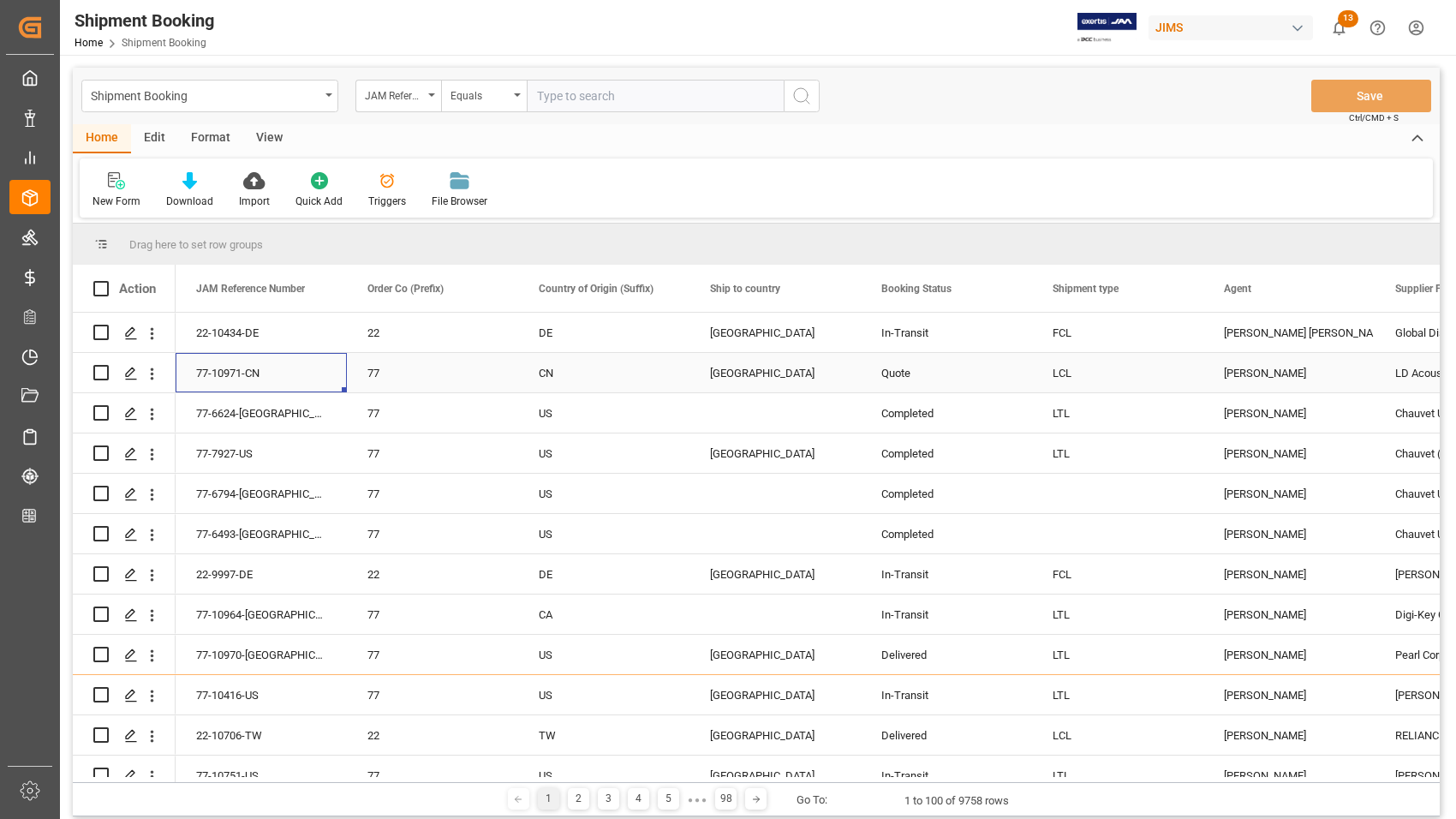
click at [222, 373] on div "77-10971-CN" at bounding box center [261, 372] width 171 height 40
drag, startPoint x: 268, startPoint y: 369, endPoint x: 191, endPoint y: 364, distance: 77.2
click at [191, 364] on div "77-10971-CN" at bounding box center [261, 372] width 171 height 40
click at [202, 370] on div "77-10971-CN" at bounding box center [261, 372] width 171 height 40
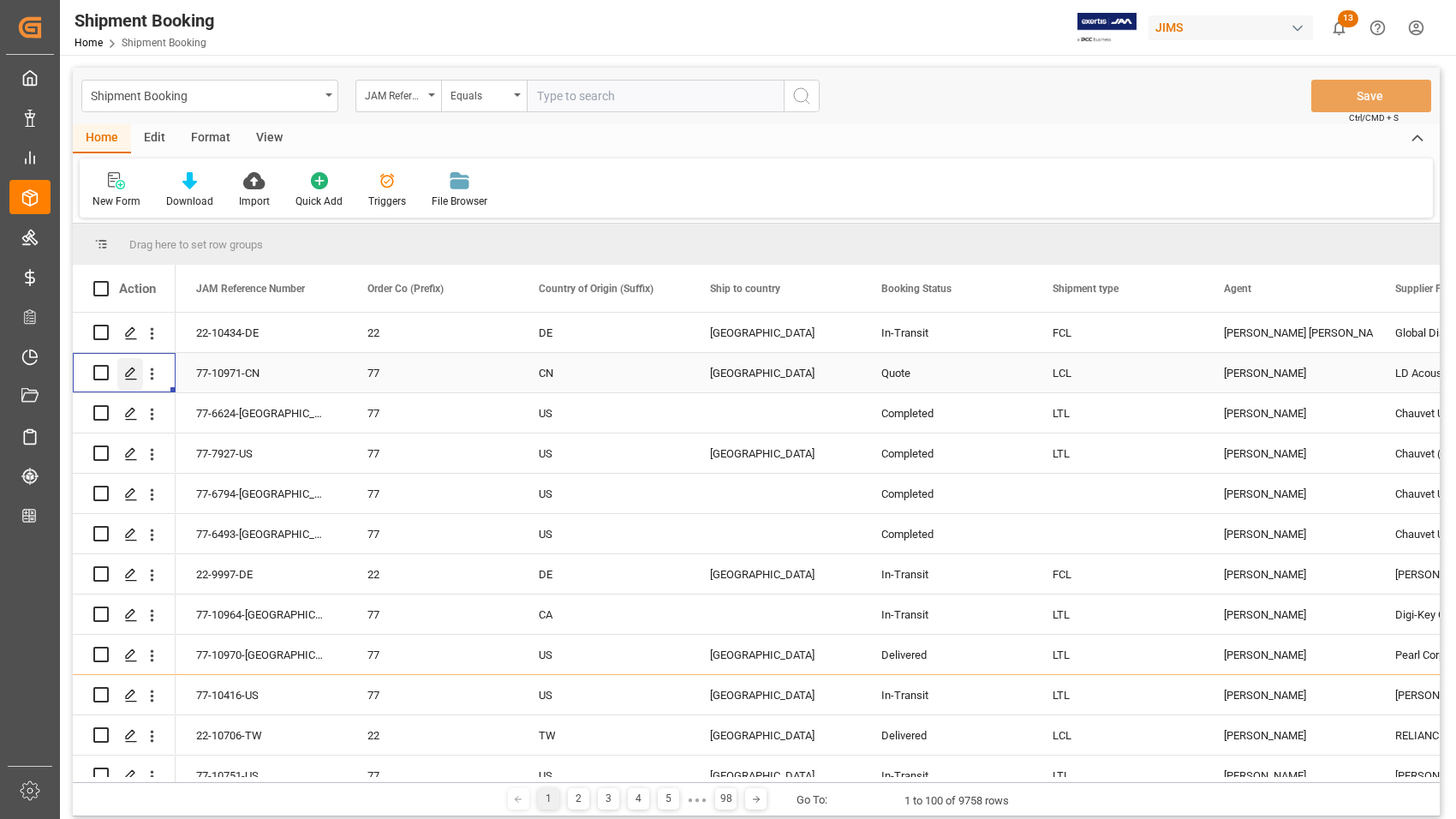
click at [126, 372] on polygon "Press SPACE to select this row." at bounding box center [129, 371] width 9 height 9
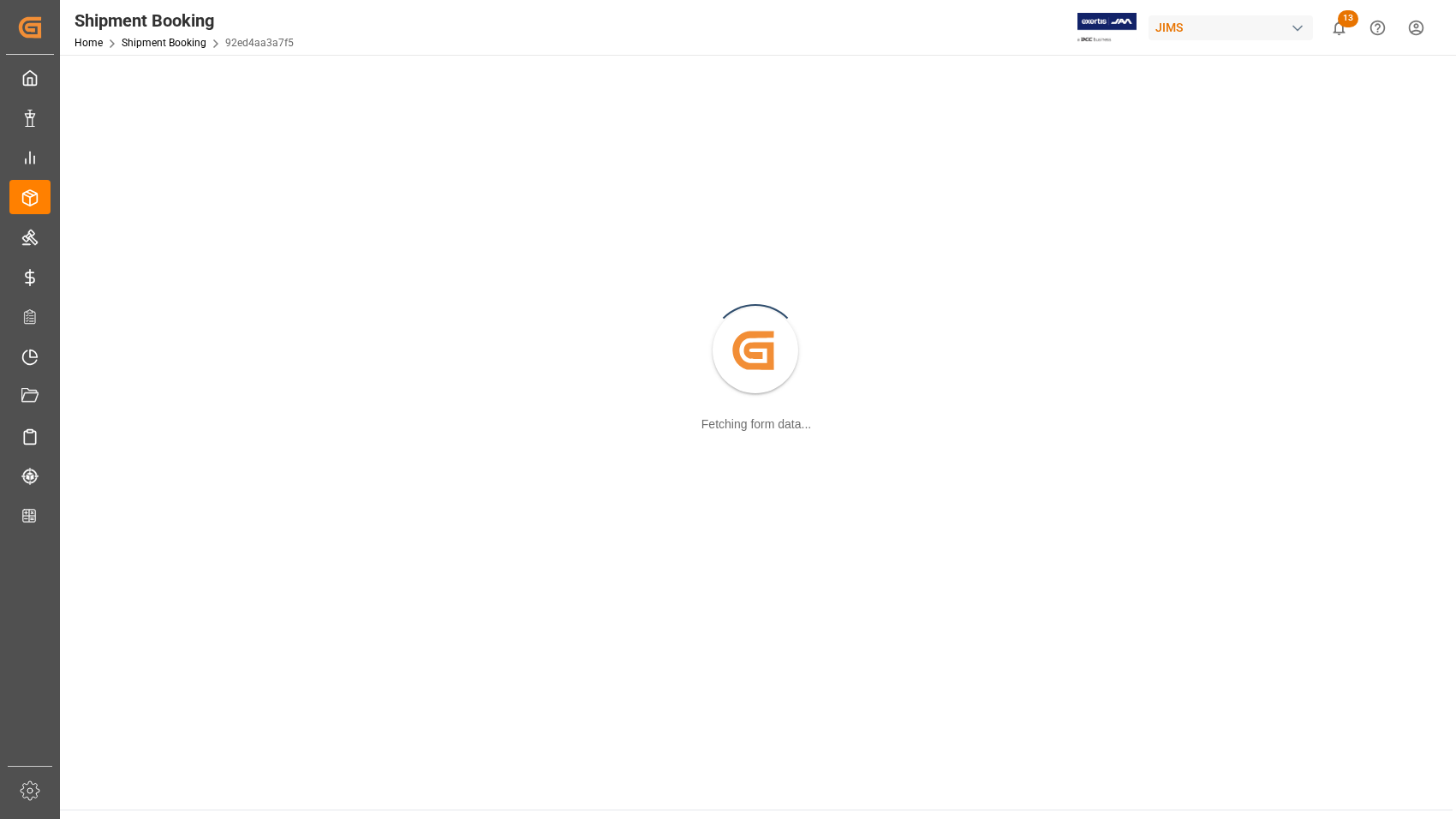
click at [126, 372] on div "Created by potrace 1.15, written by Peter Selinger 2001-2017 Fetching form data…" at bounding box center [756, 352] width 1372 height 573
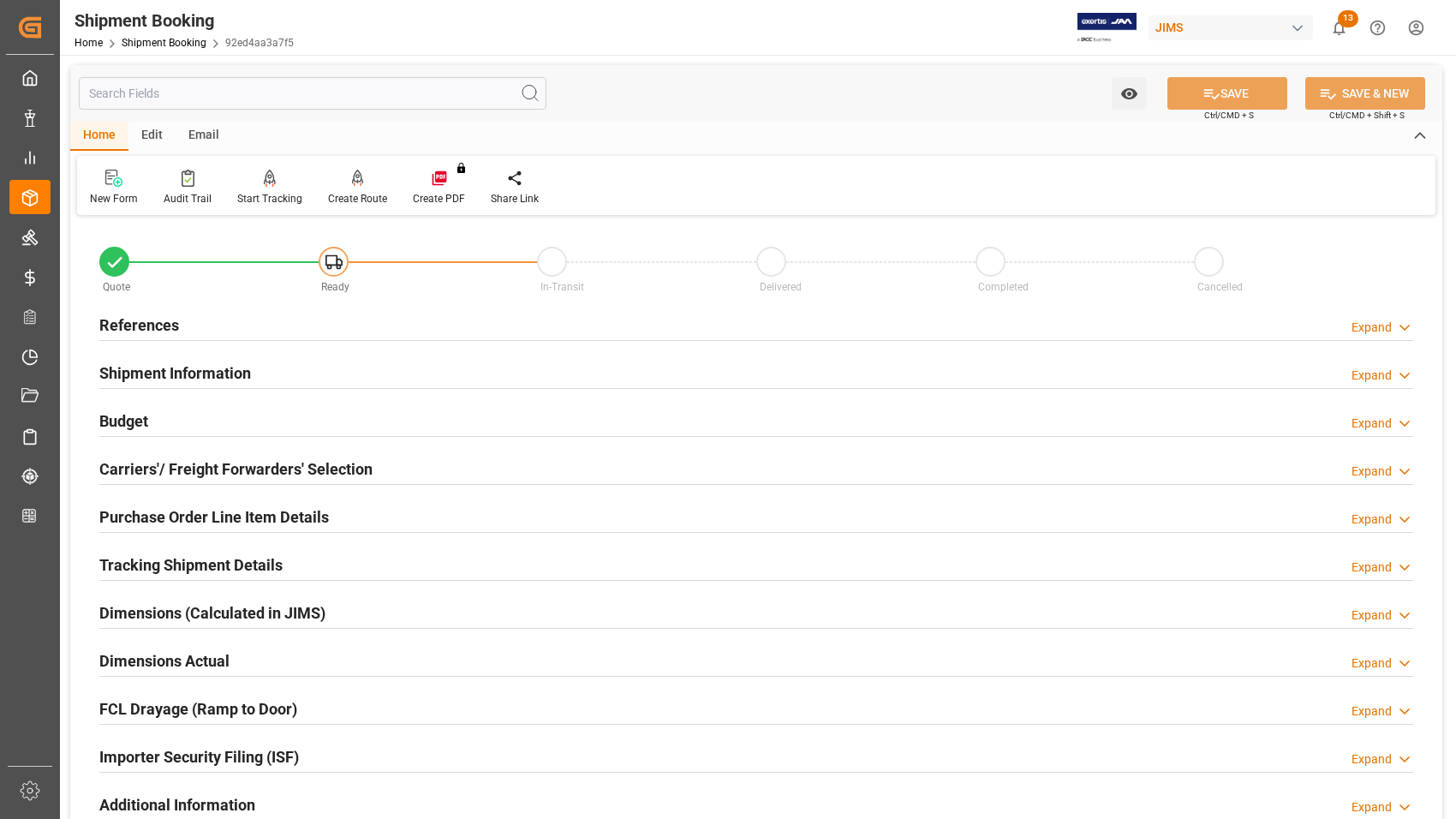
click at [109, 264] on icon at bounding box center [115, 262] width 14 height 10
click at [120, 326] on h2 "References" at bounding box center [139, 324] width 80 height 23
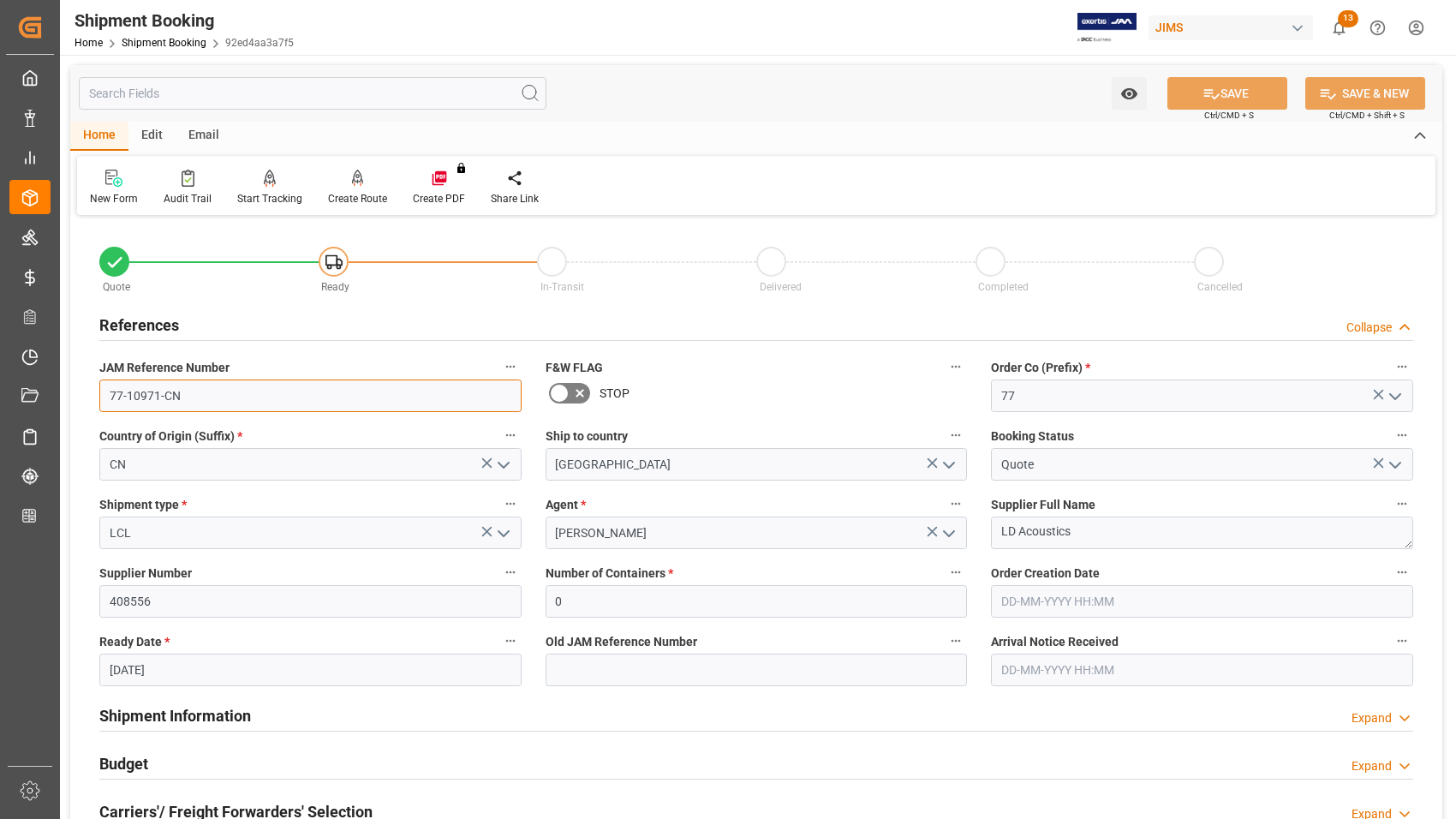
drag, startPoint x: 190, startPoint y: 396, endPoint x: 88, endPoint y: 398, distance: 102.0
click at [88, 398] on div "JAM Reference Number 77-10971-CN" at bounding box center [310, 383] width 446 height 68
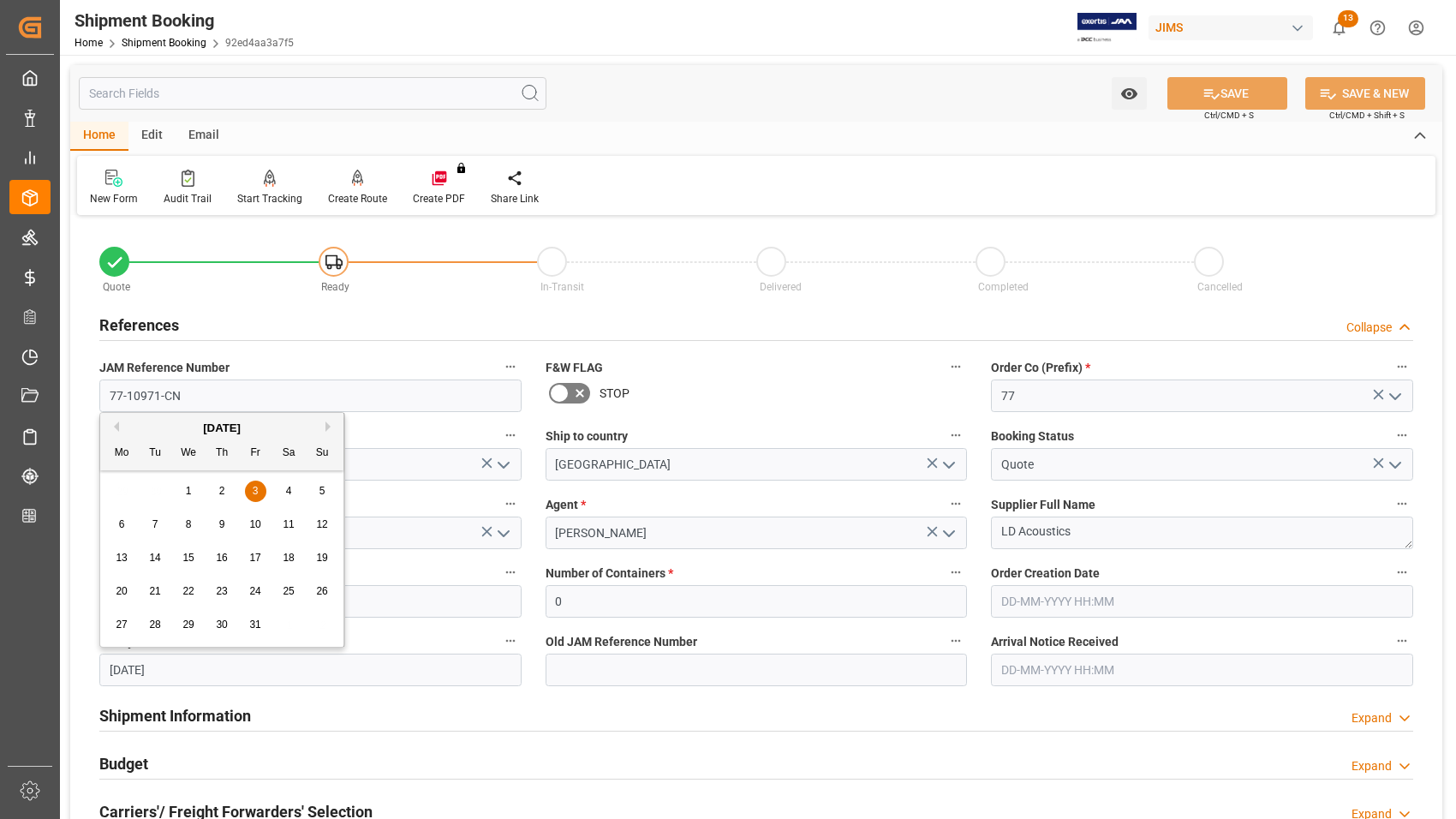
click at [174, 669] on input "[DATE]" at bounding box center [310, 670] width 422 height 33
drag, startPoint x: 174, startPoint y: 669, endPoint x: 71, endPoint y: 669, distance: 103.0
click at [71, 669] on div "Quote Ready In-Transit Delivered Completed Cancelled References Collapse JAM Re…" at bounding box center [756, 753] width 1372 height 1065
click at [330, 413] on button "Next Month" at bounding box center [330, 418] width 10 height 10
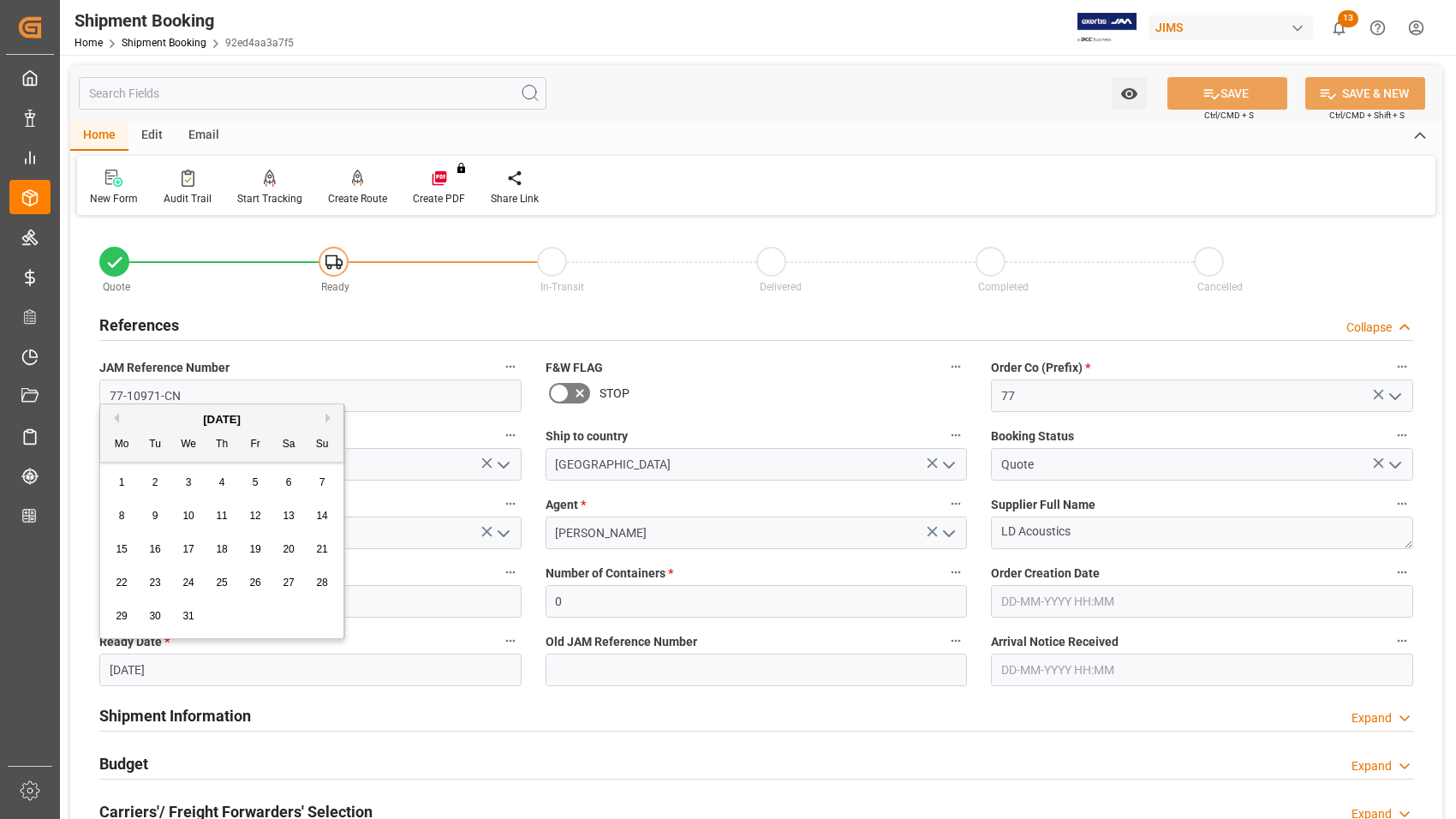
click at [253, 486] on span "5" at bounding box center [256, 482] width 6 height 12
type input "05-12-2025"
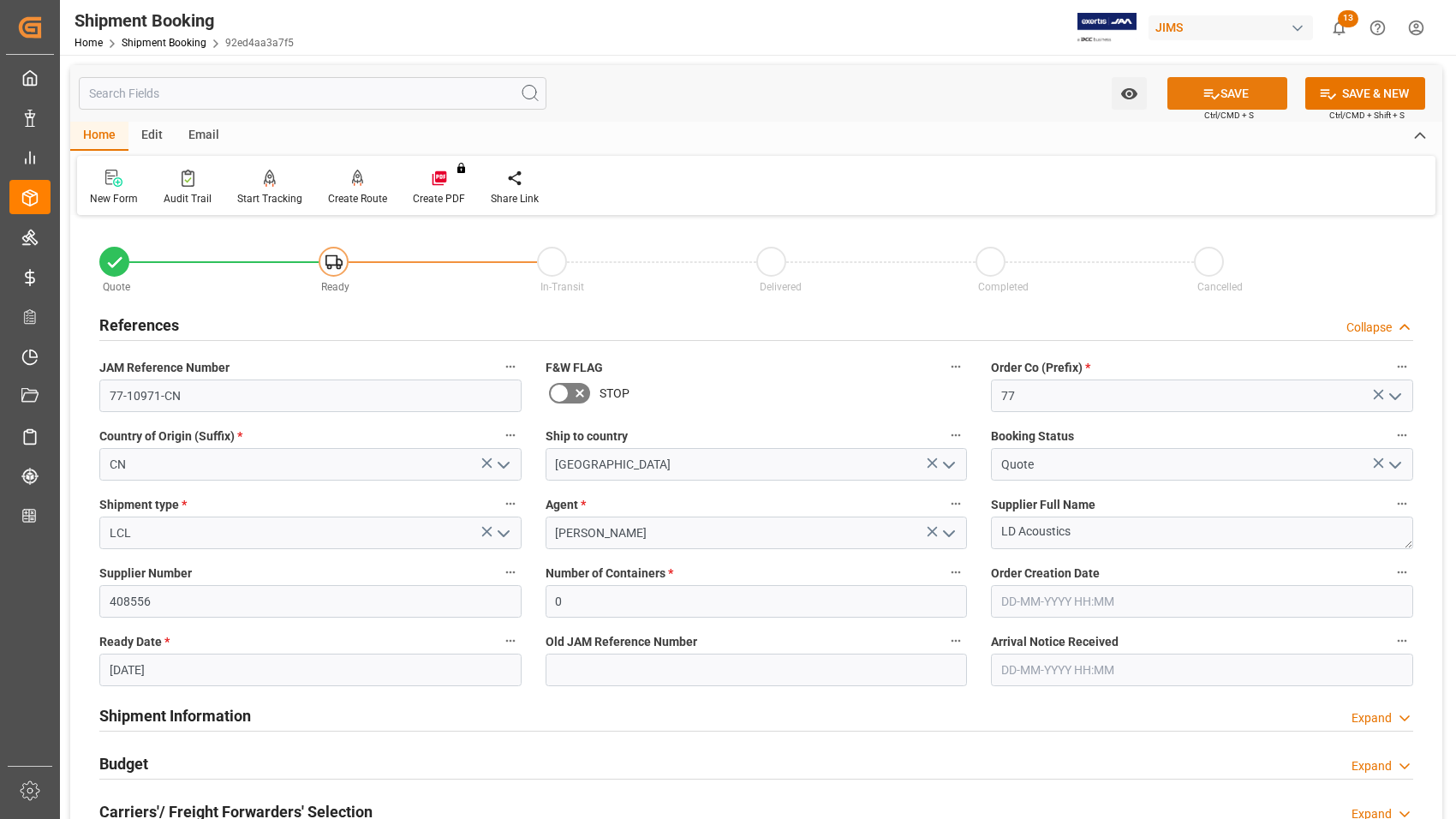
click at [1212, 95] on icon at bounding box center [1211, 94] width 18 height 18
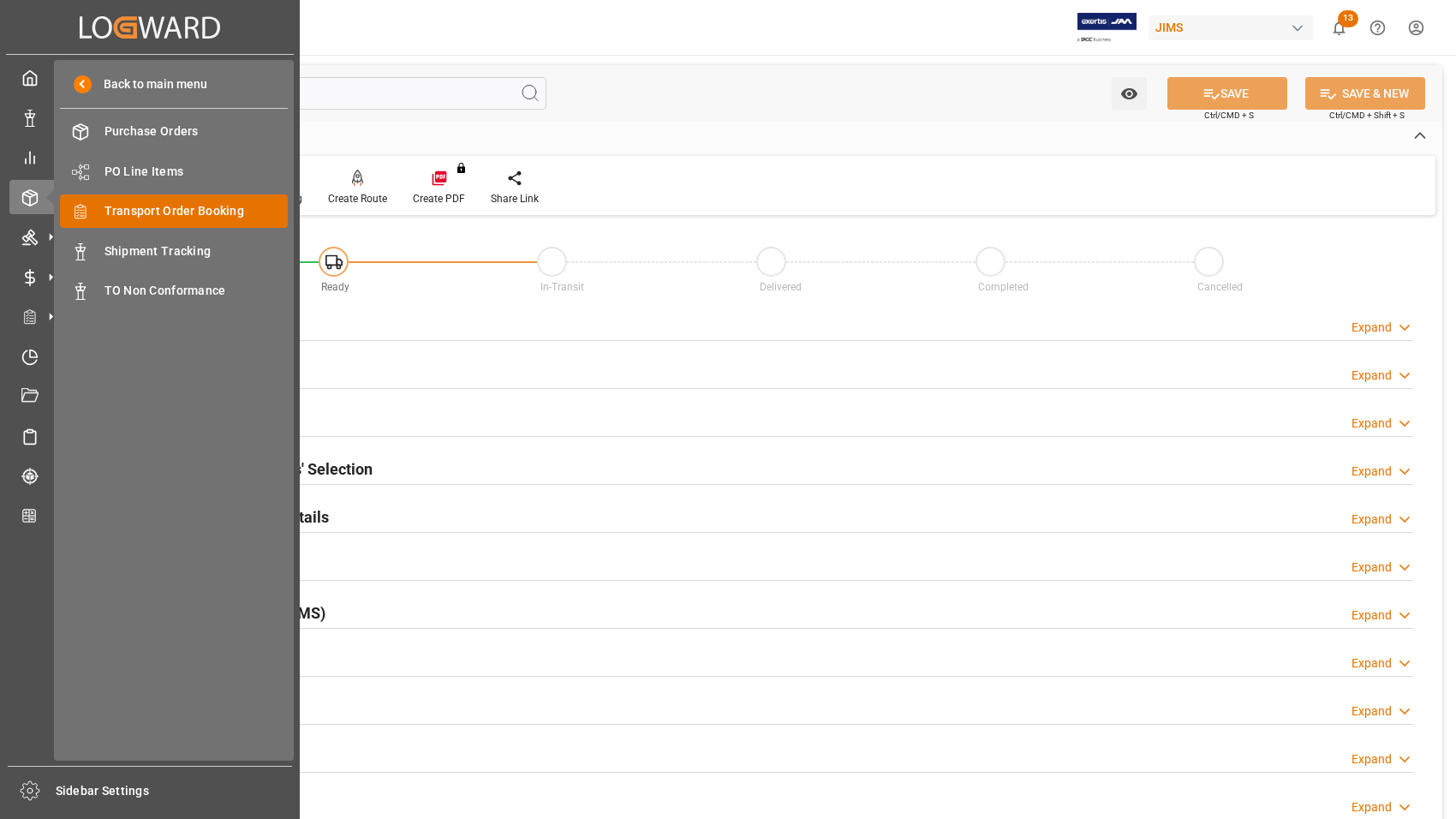
click at [119, 207] on span "Transport Order Booking" at bounding box center [197, 211] width 184 height 18
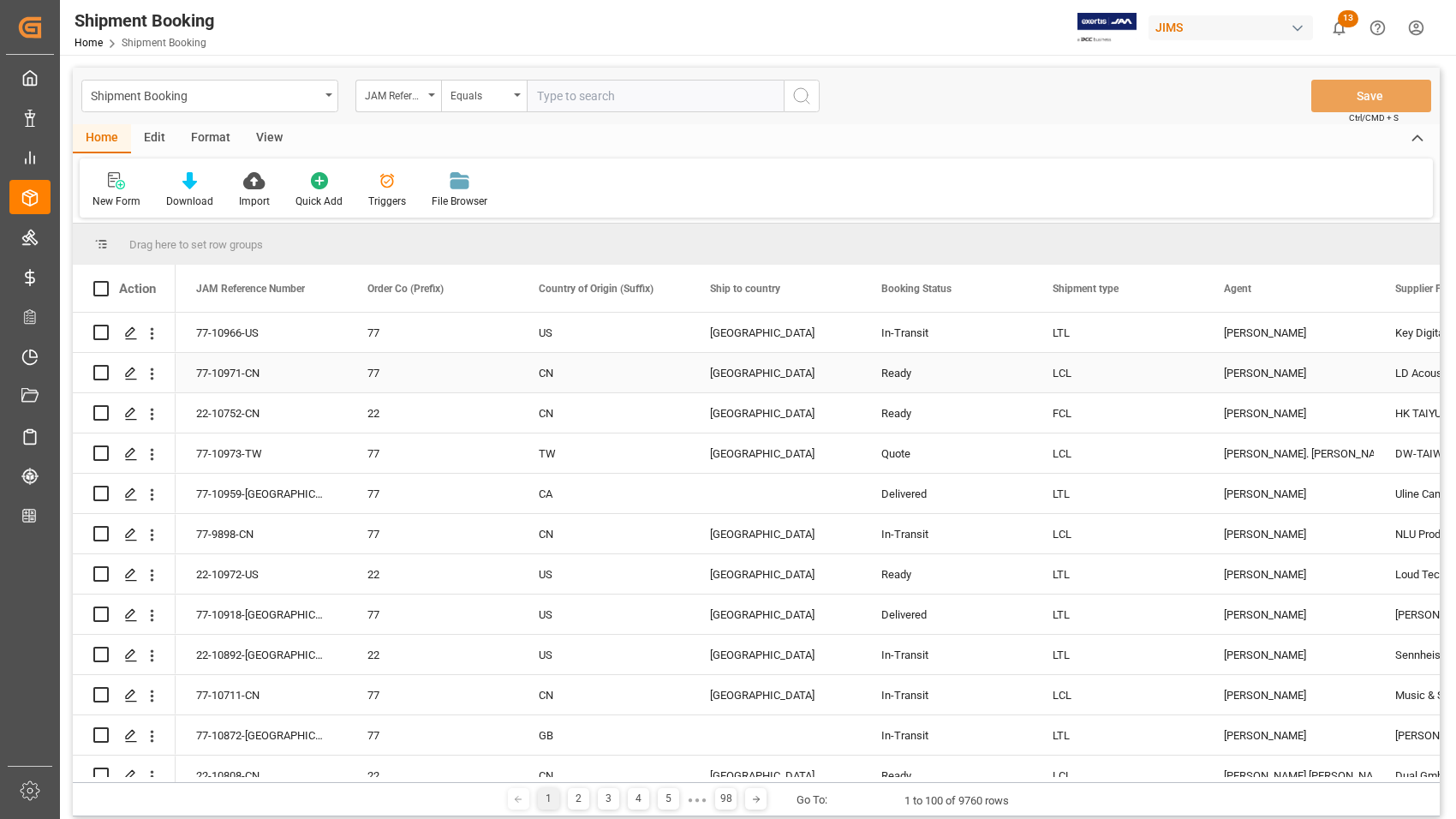
click at [1375, 364] on div "LD Acoustics" at bounding box center [1460, 372] width 171 height 40
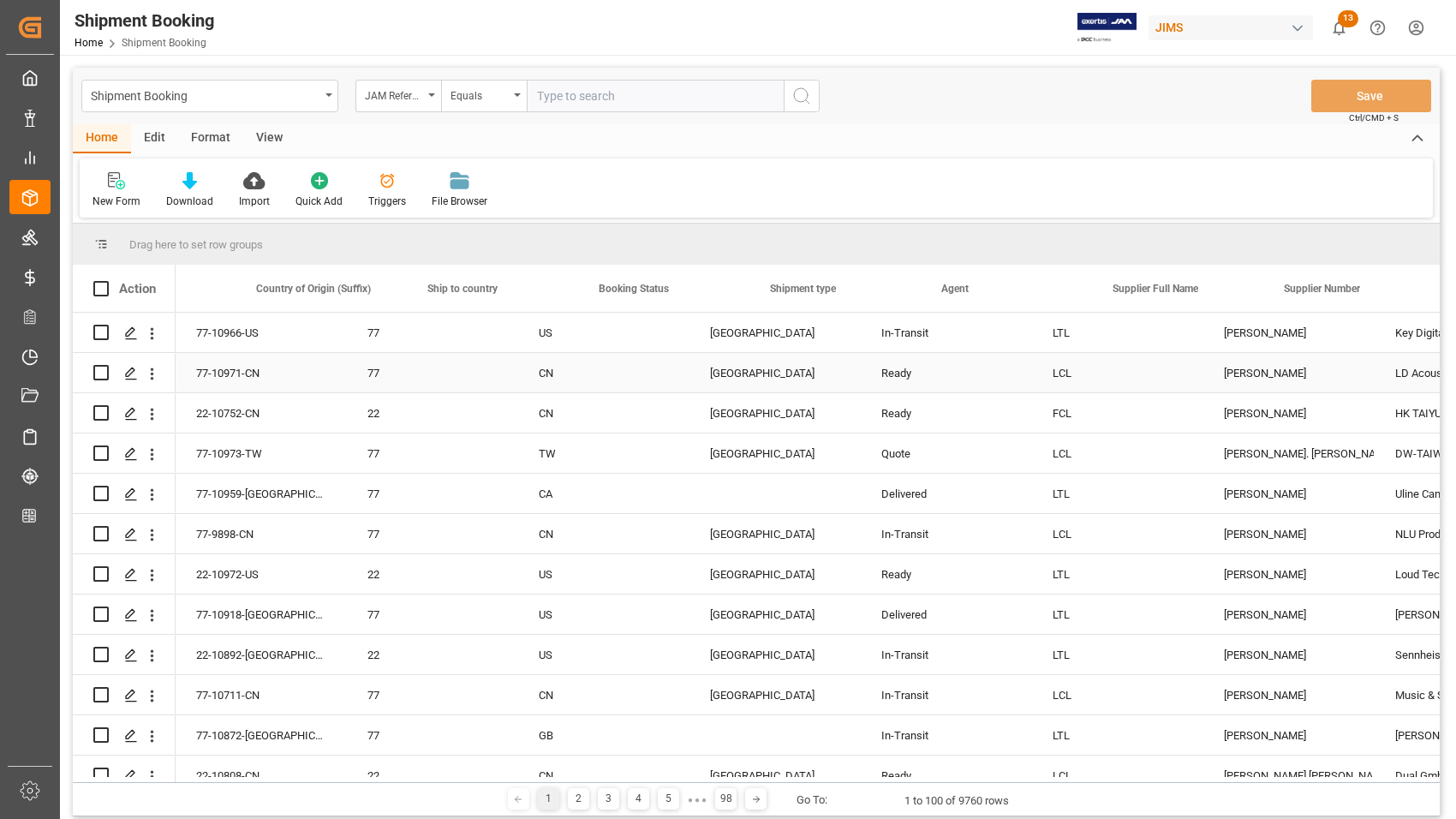
scroll to position [0, 283]
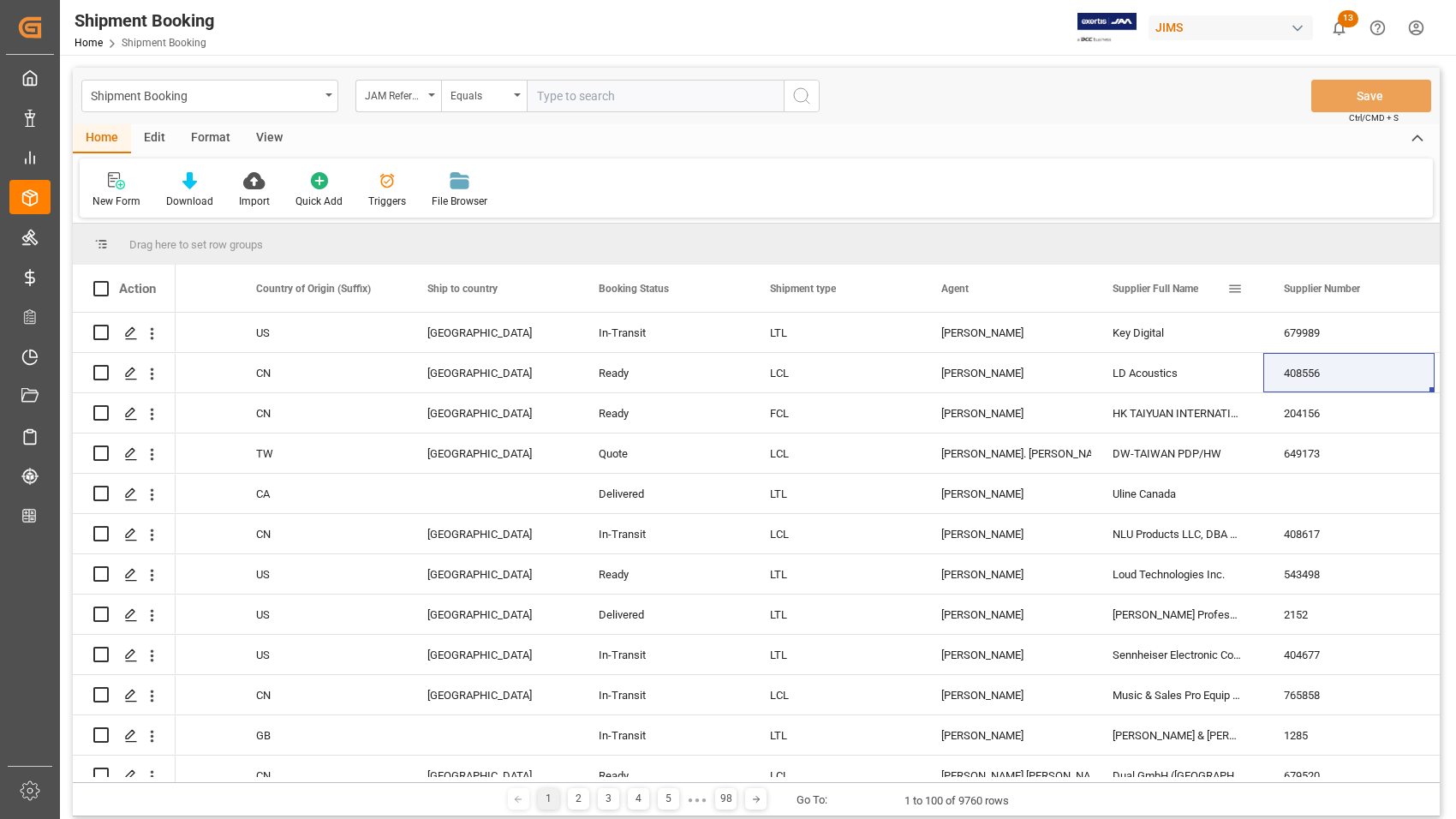
click at [1239, 286] on span at bounding box center [1235, 288] width 16 height 16
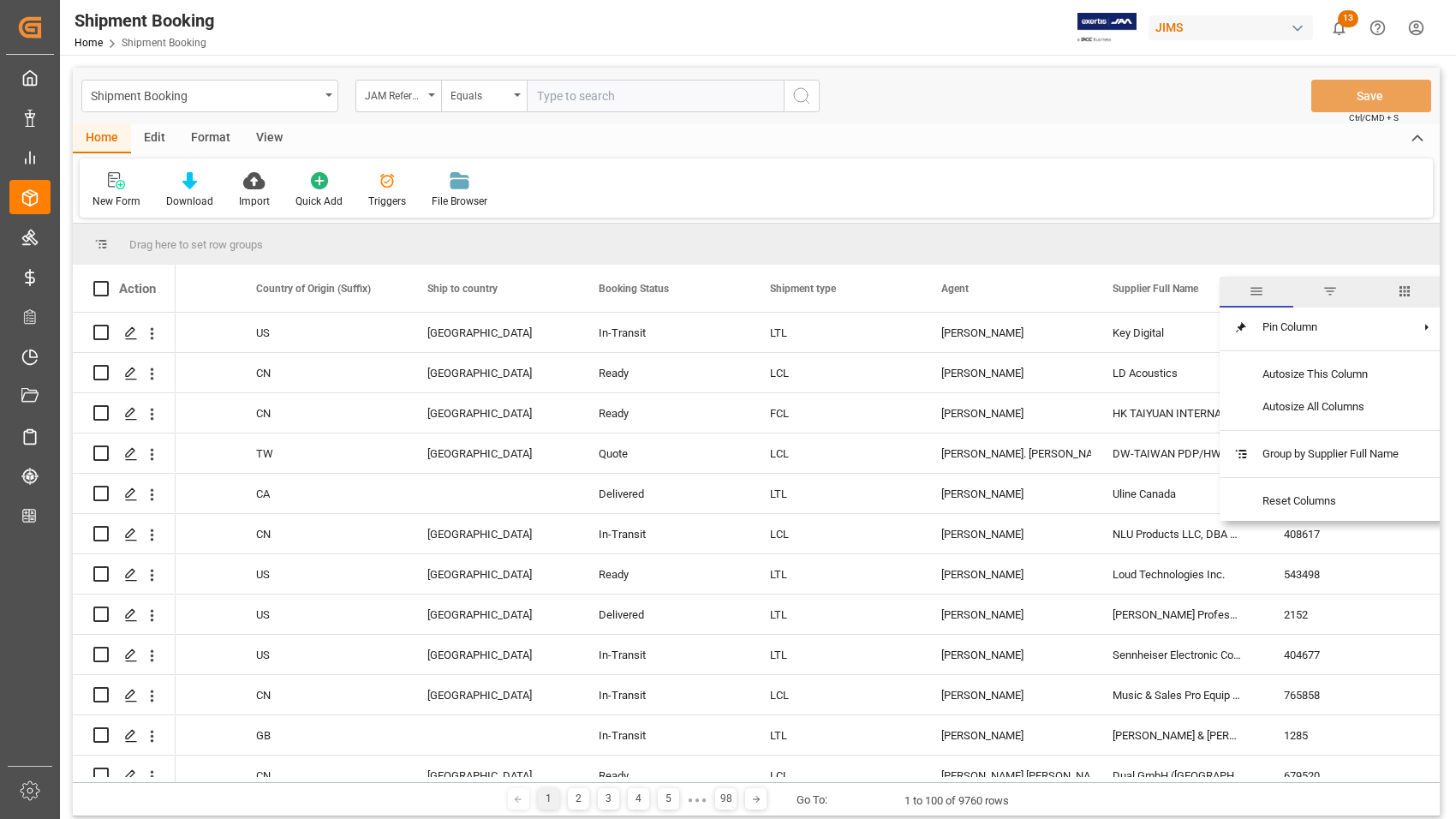
click at [1332, 289] on span "filter" at bounding box center [1331, 291] width 16 height 16
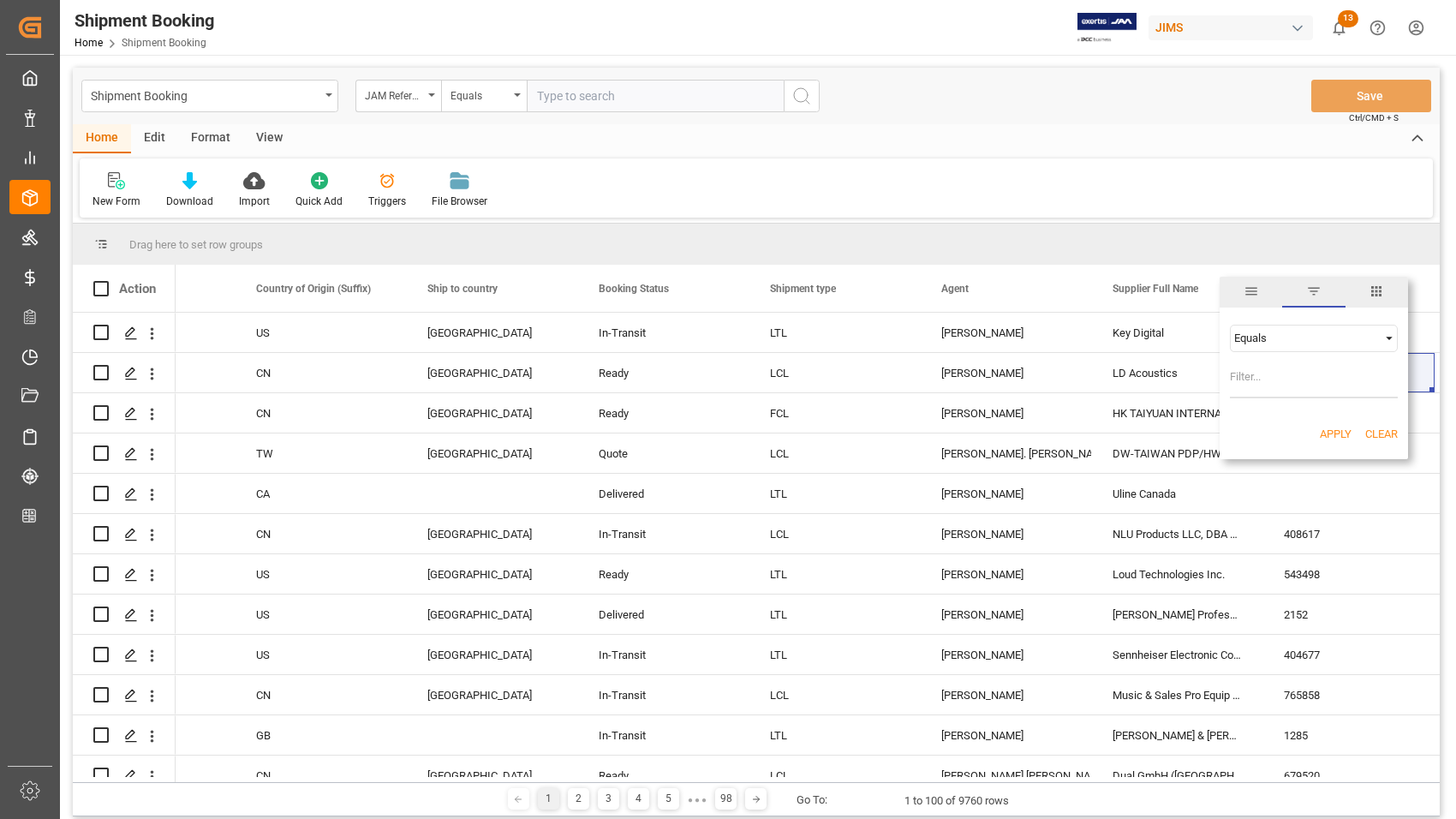
click at [1293, 344] on div "Equals" at bounding box center [1306, 338] width 144 height 13
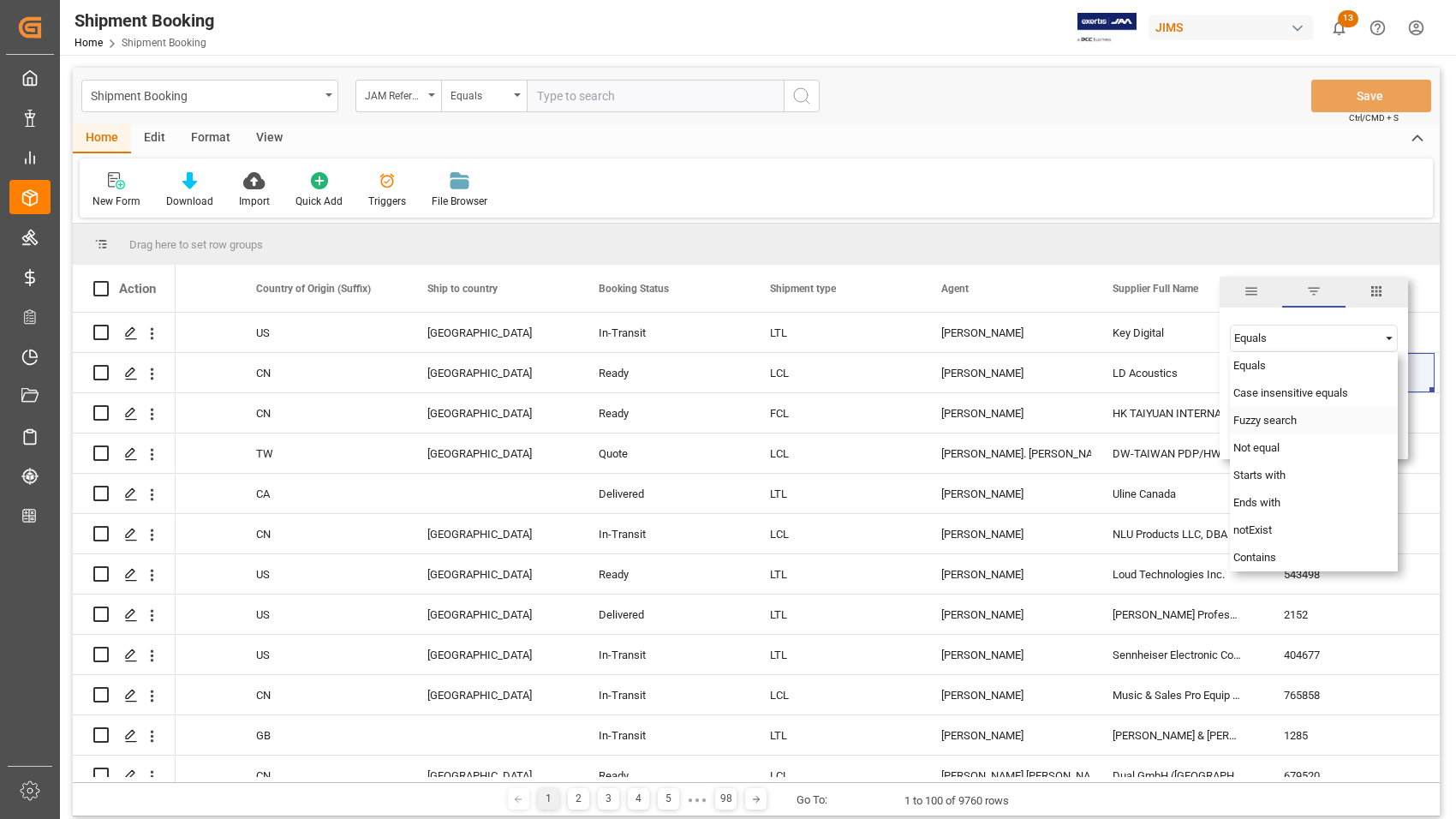
click at [1291, 425] on span "Fuzzy search" at bounding box center [1265, 420] width 63 height 13
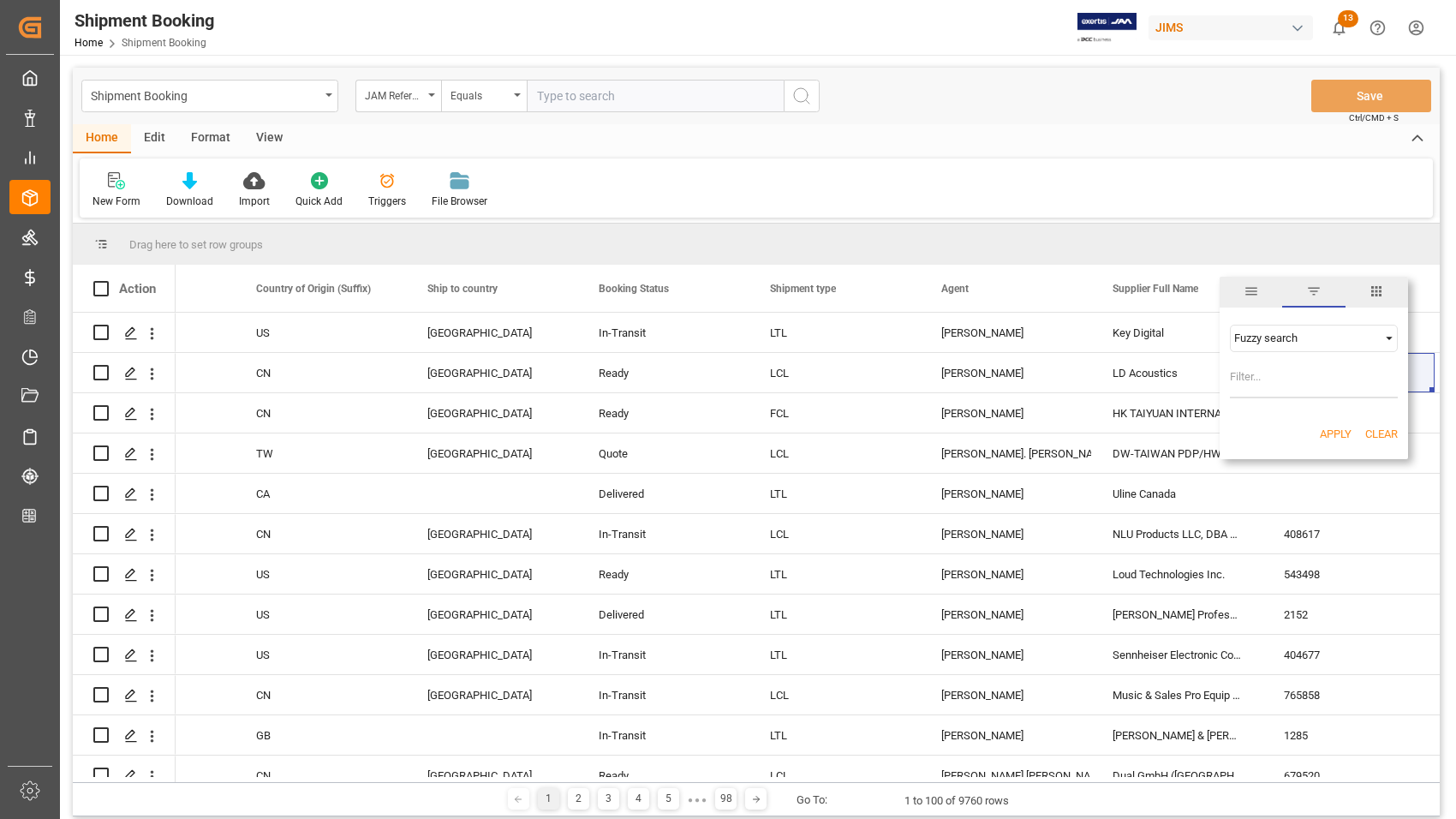
click at [1286, 377] on input "Filter Value" at bounding box center [1314, 380] width 168 height 35
type input "LD Acoustics"
click at [1336, 429] on button "Apply" at bounding box center [1335, 434] width 32 height 17
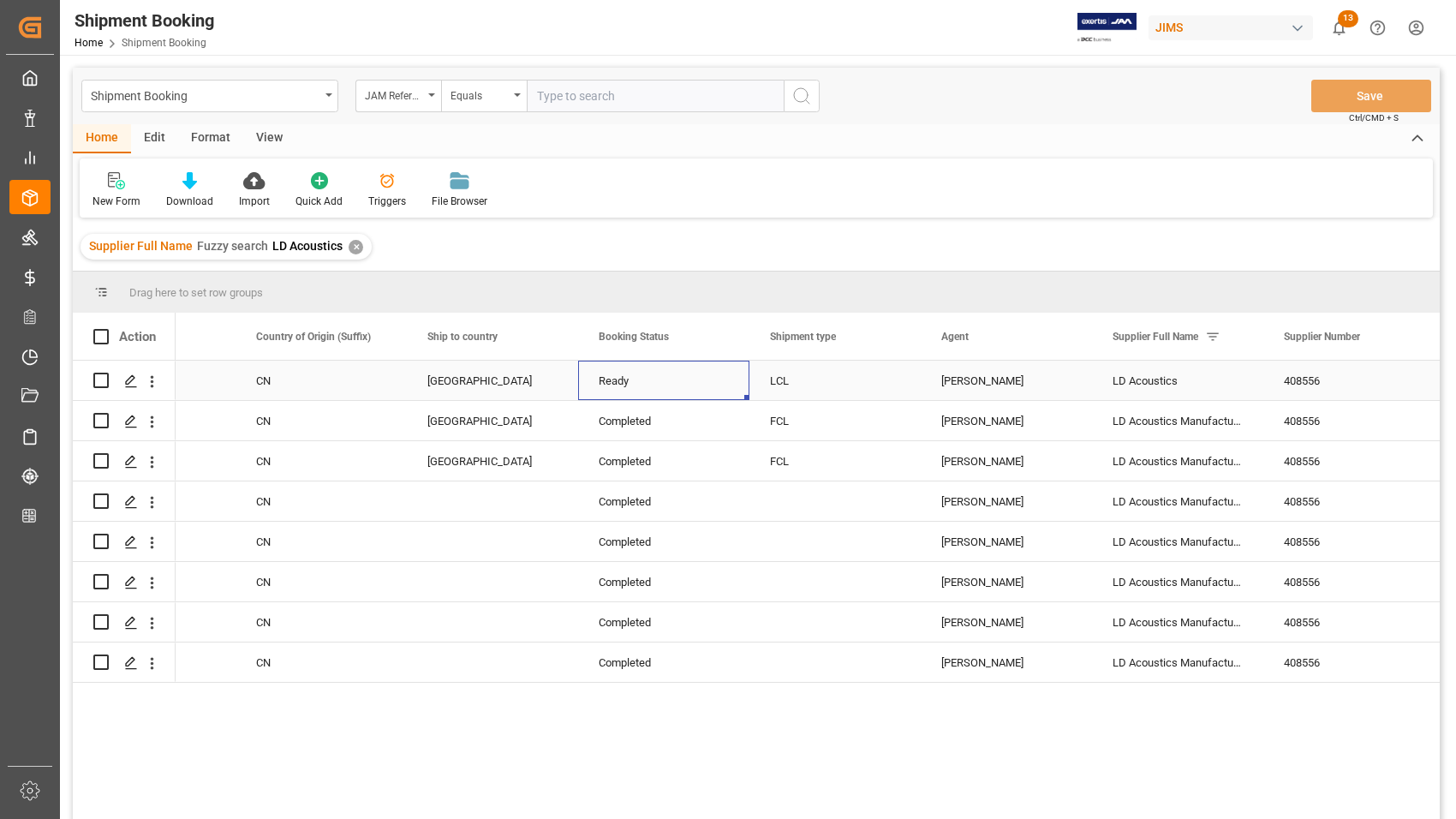
click at [707, 376] on div "Ready" at bounding box center [664, 381] width 130 height 40
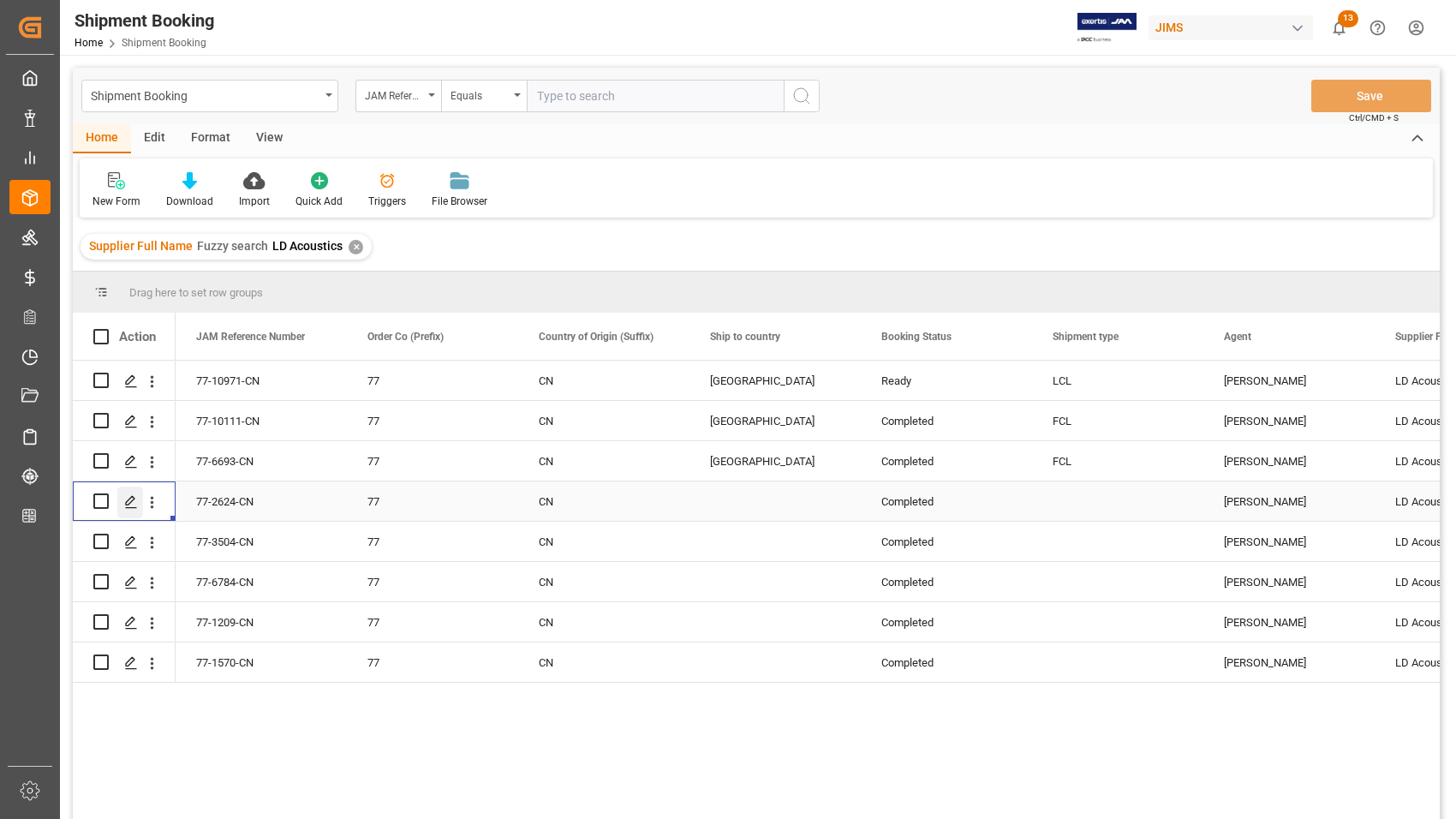
click at [129, 498] on icon "Press SPACE to select this row." at bounding box center [131, 502] width 14 height 14
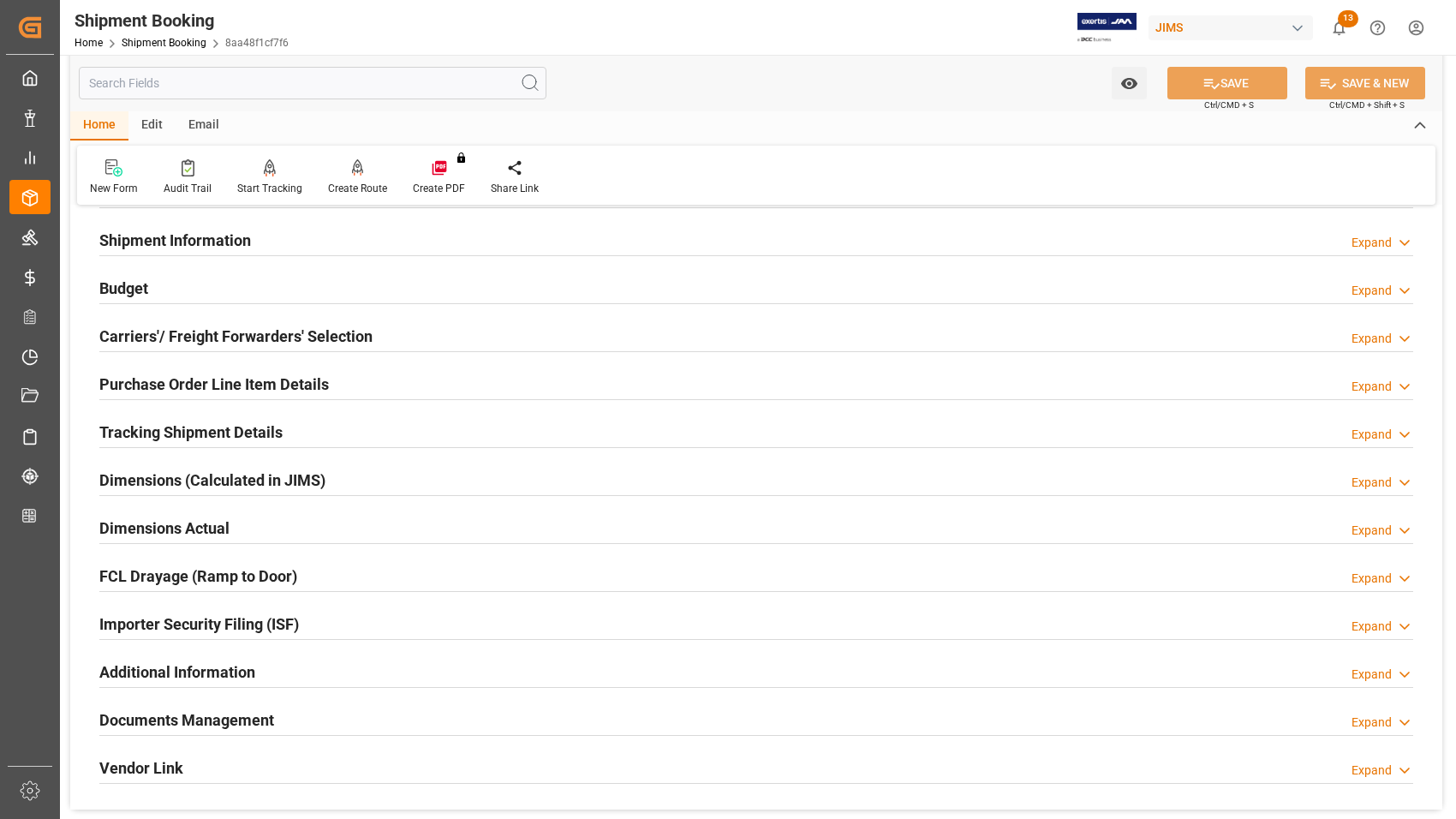
scroll to position [321, 0]
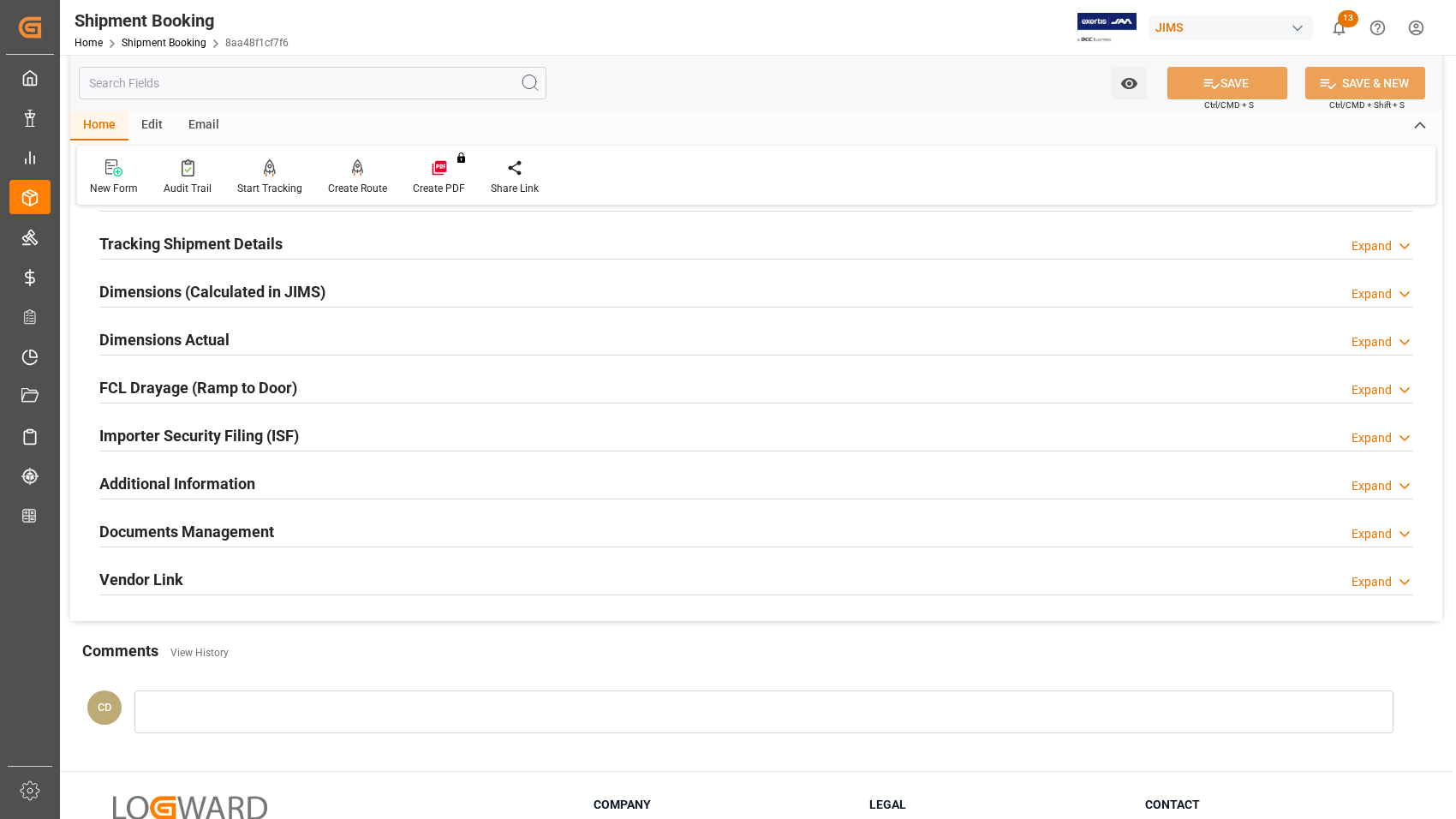
click at [180, 532] on h2 "Documents Management" at bounding box center [187, 531] width 175 height 23
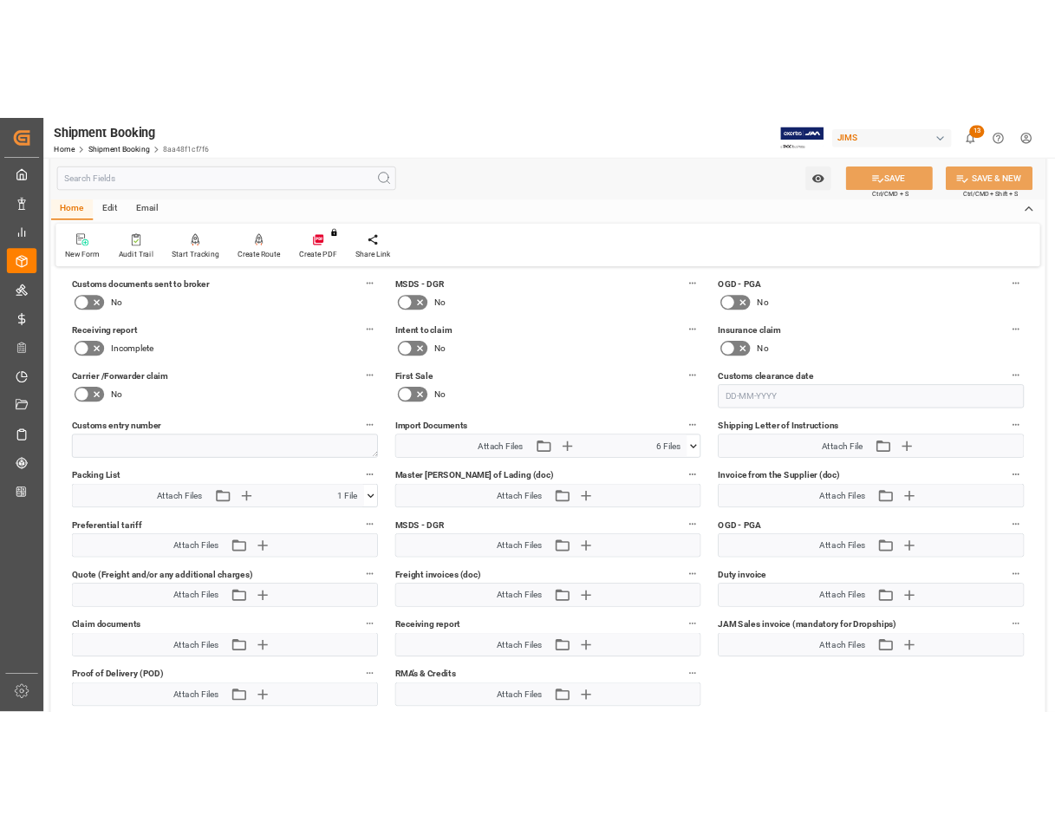
scroll to position [759, 0]
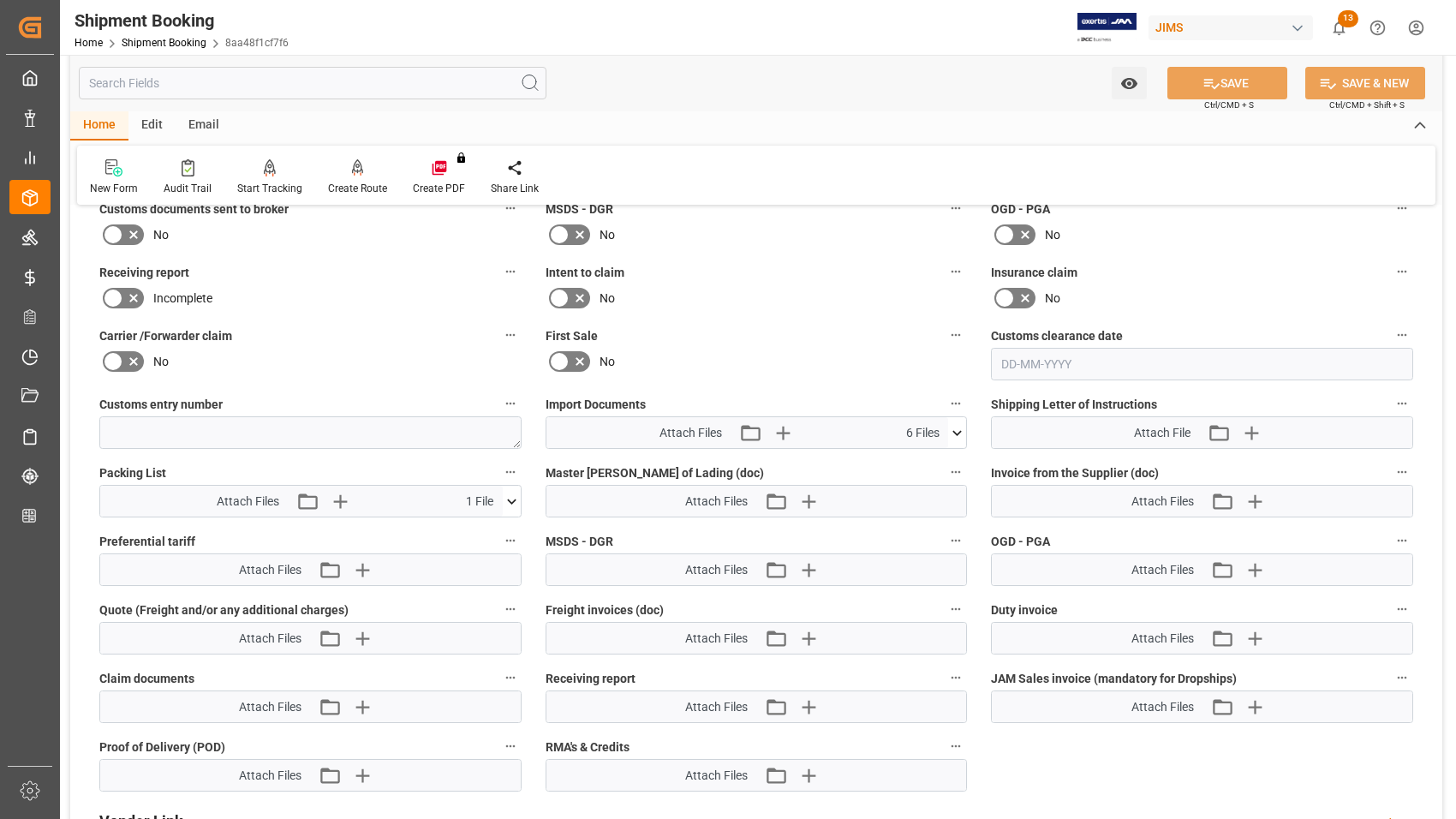
click at [512, 499] on icon at bounding box center [512, 501] width 10 height 5
click at [459, 532] on icon at bounding box center [466, 533] width 14 height 14
click at [957, 429] on icon at bounding box center [957, 433] width 18 height 18
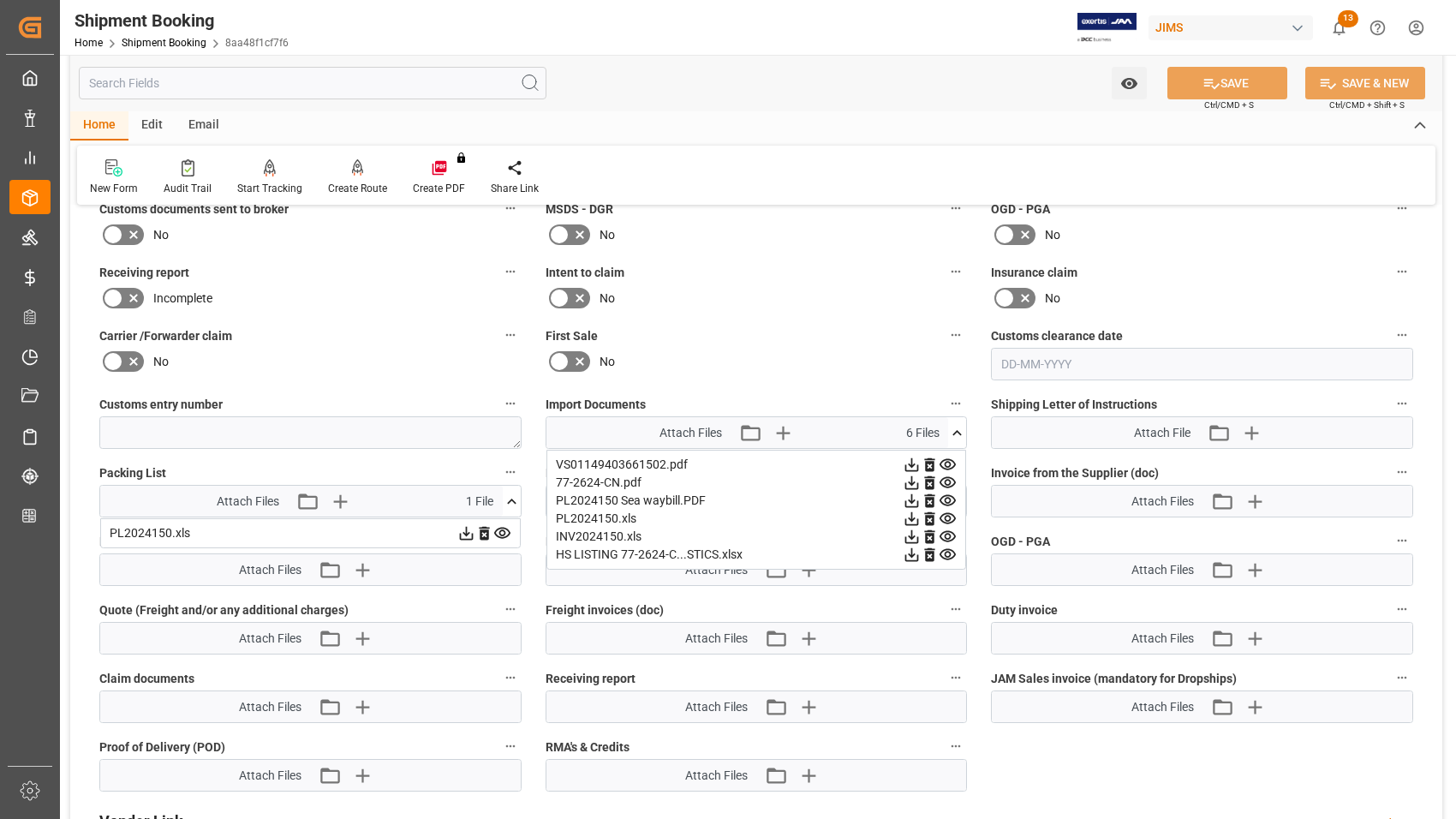
click at [909, 467] on icon at bounding box center [912, 464] width 18 height 18
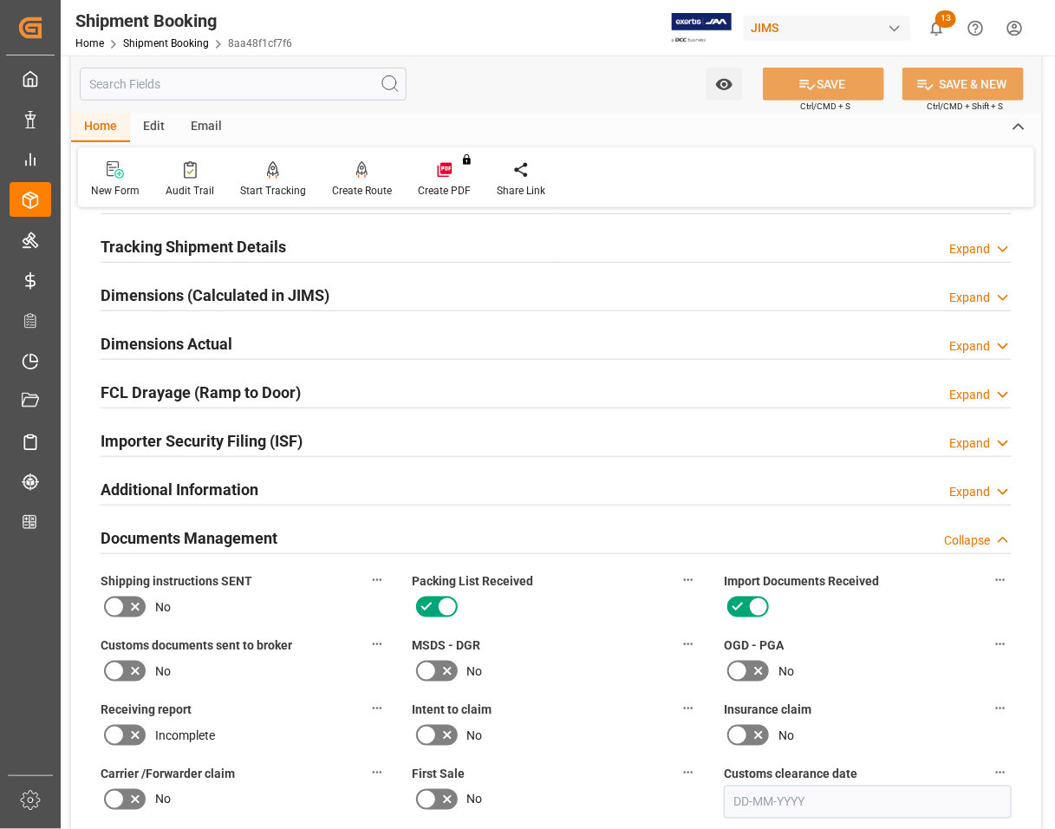
scroll to position [0, 0]
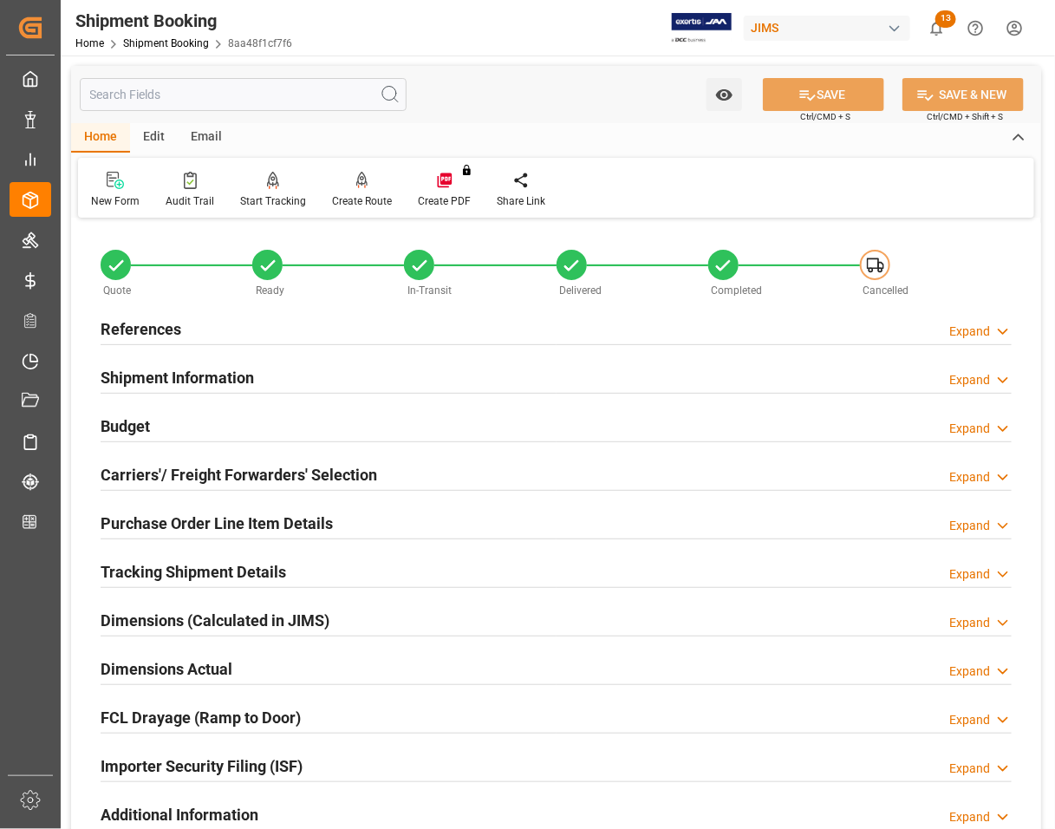
click at [111, 327] on h2 "References" at bounding box center [141, 328] width 81 height 23
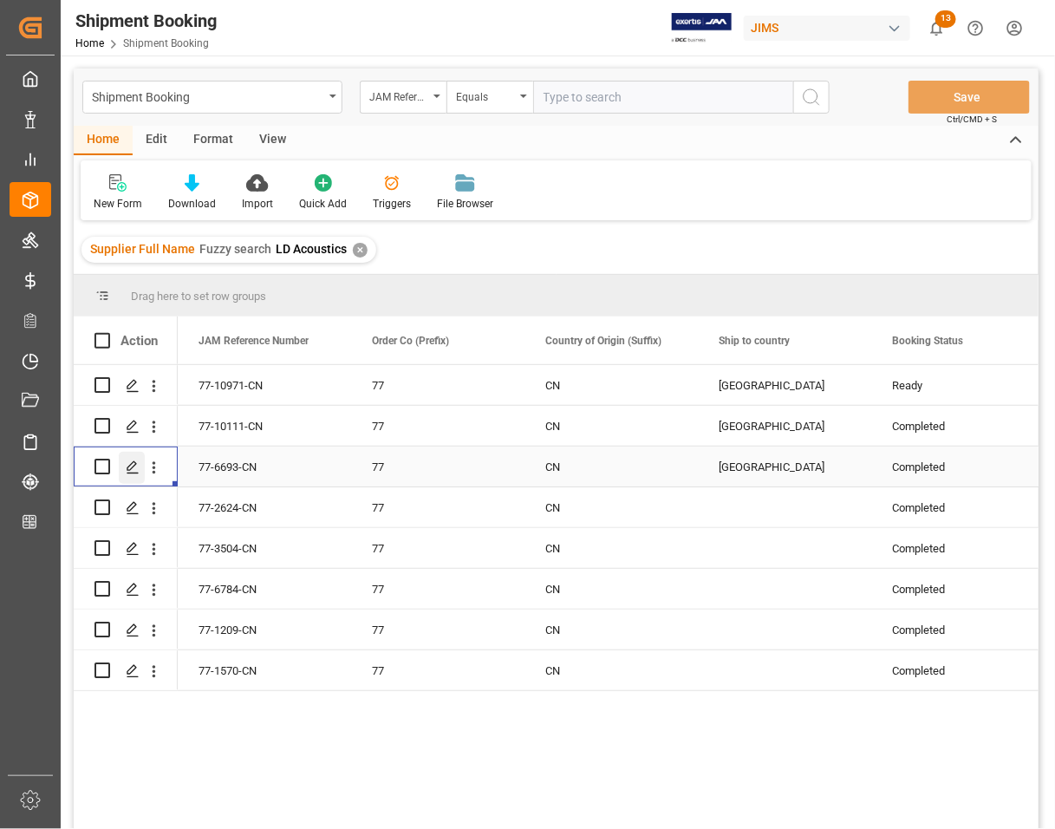
click at [127, 470] on polygon "Press SPACE to select this row." at bounding box center [131, 465] width 9 height 9
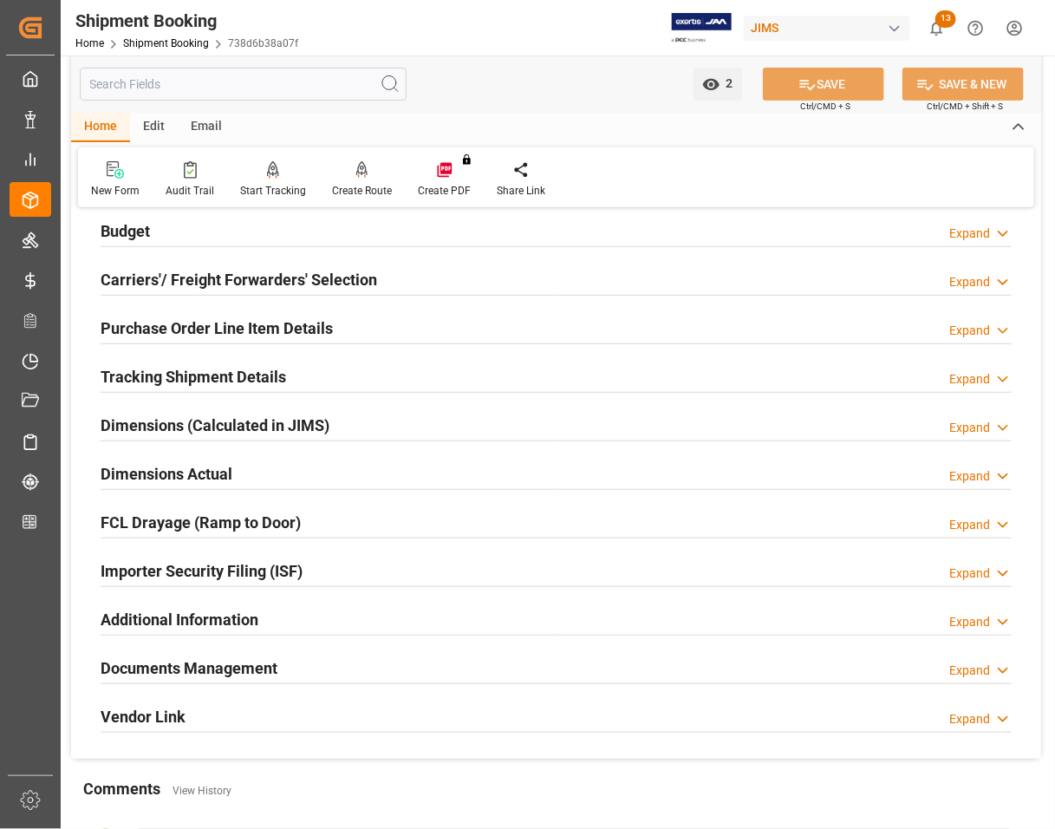
scroll to position [325, 0]
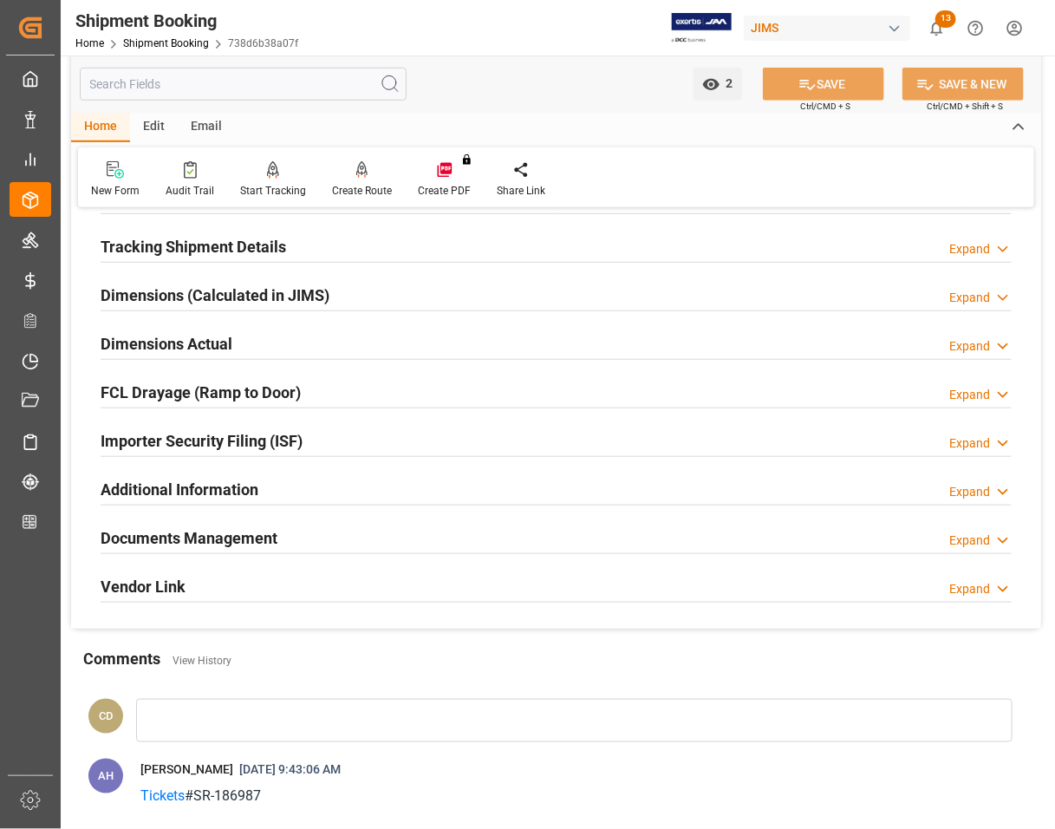
click at [145, 538] on h2 "Documents Management" at bounding box center [189, 537] width 177 height 23
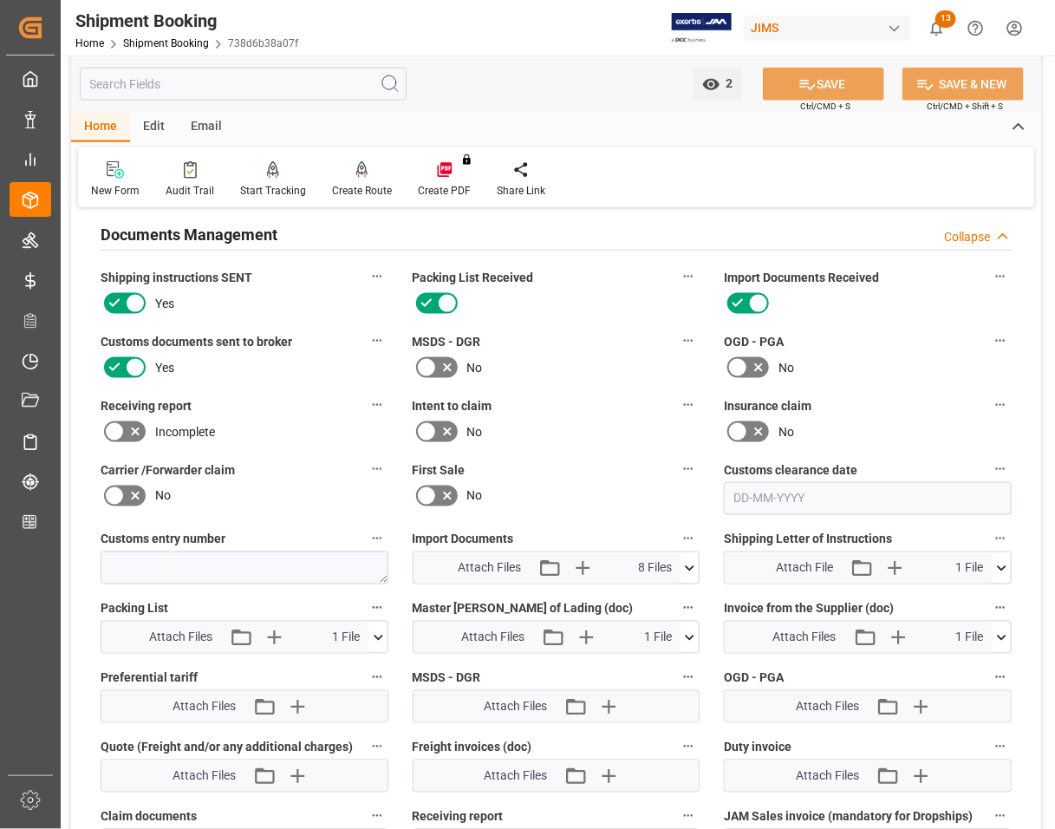
scroll to position [650, 0]
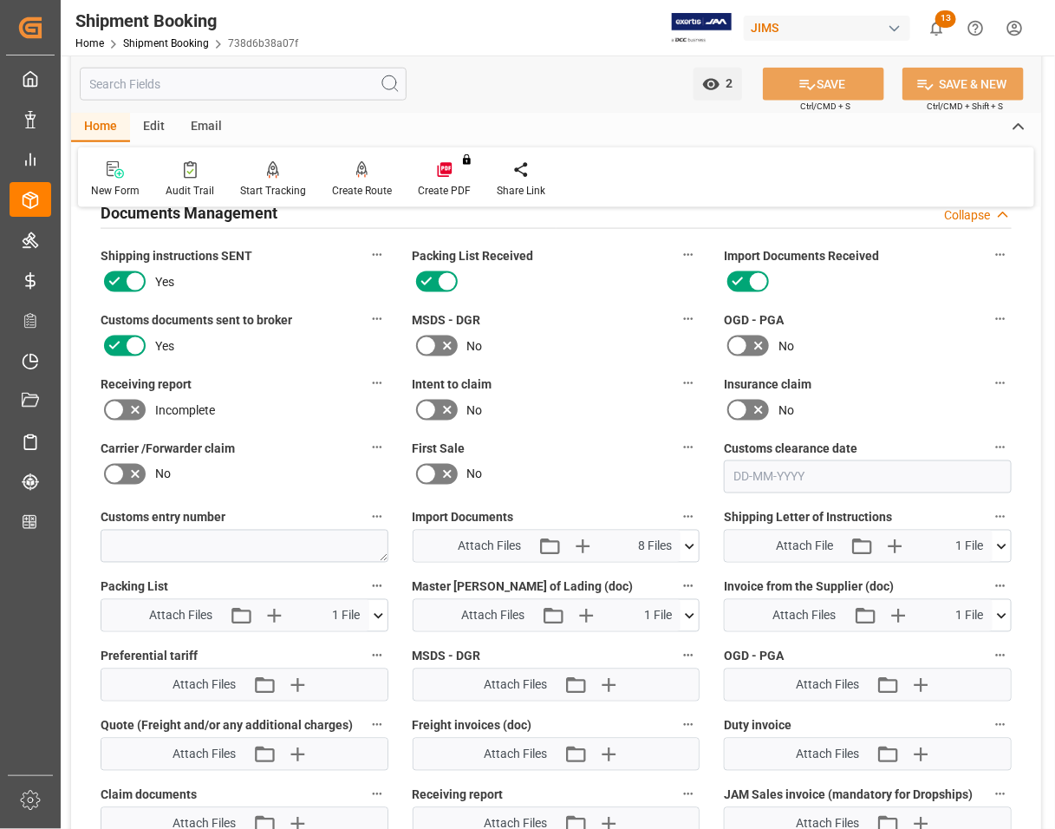
click at [1000, 540] on icon at bounding box center [1002, 547] width 18 height 18
click at [958, 581] on icon at bounding box center [956, 579] width 18 height 18
